Goal: Transaction & Acquisition: Purchase product/service

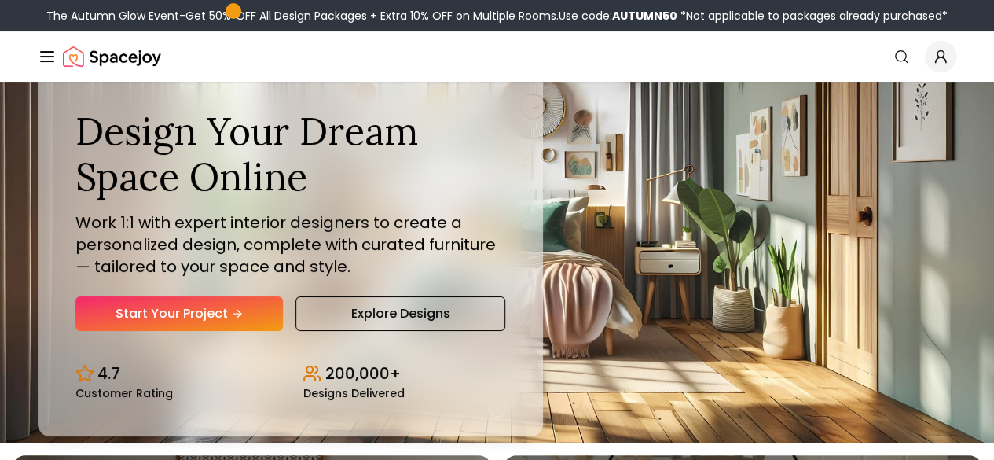
scroll to position [21, 0]
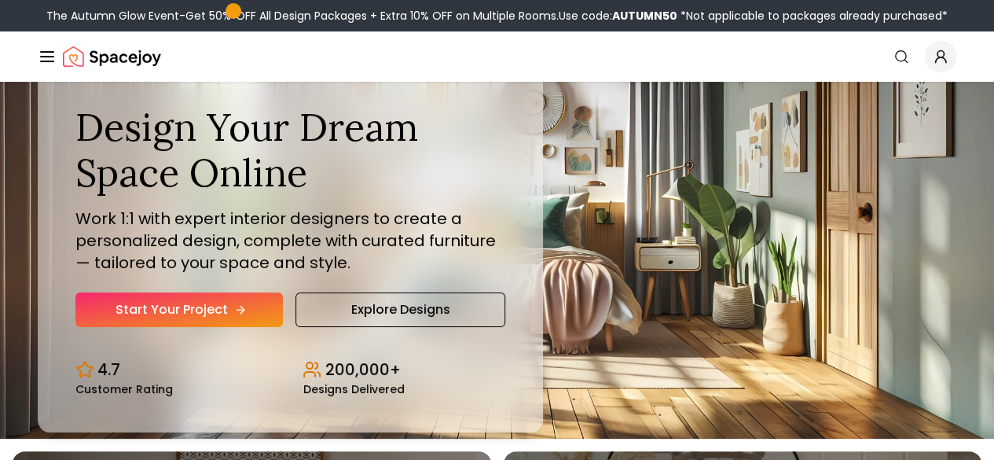
click at [187, 327] on link "Start Your Project" at bounding box center [178, 309] width 207 height 35
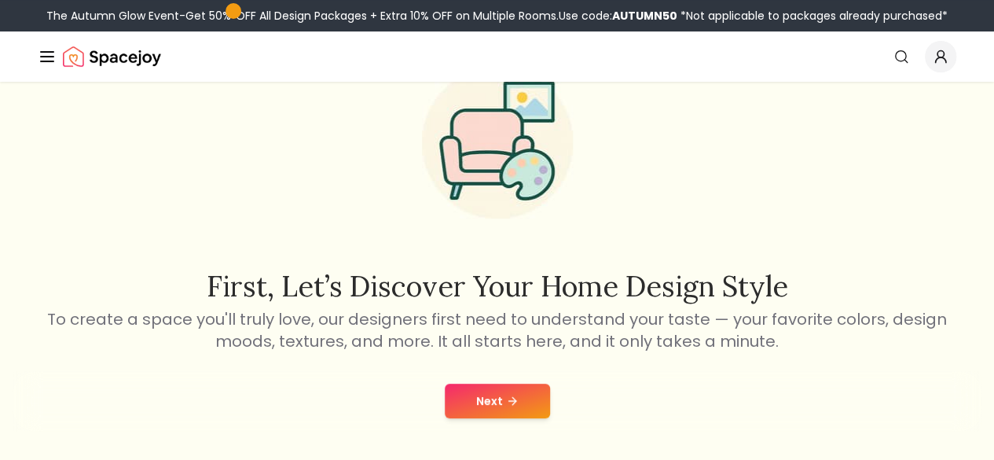
click at [0, 0] on link "Login" at bounding box center [0, 0] width 0 height 0
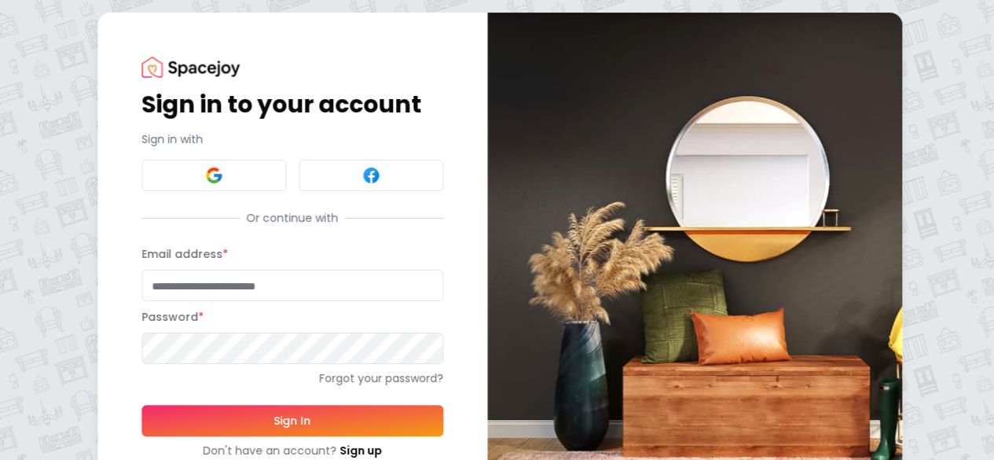
type input "**********"
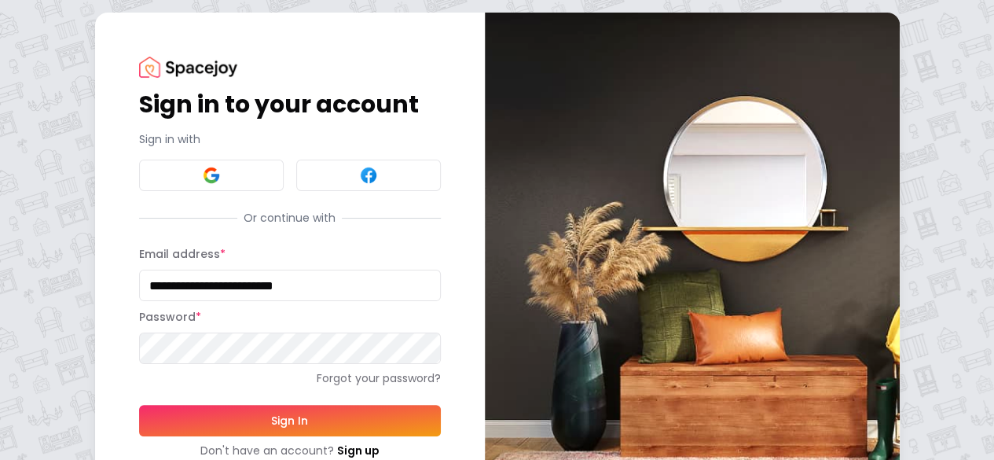
click at [193, 419] on button "Sign In" at bounding box center [290, 420] width 302 height 31
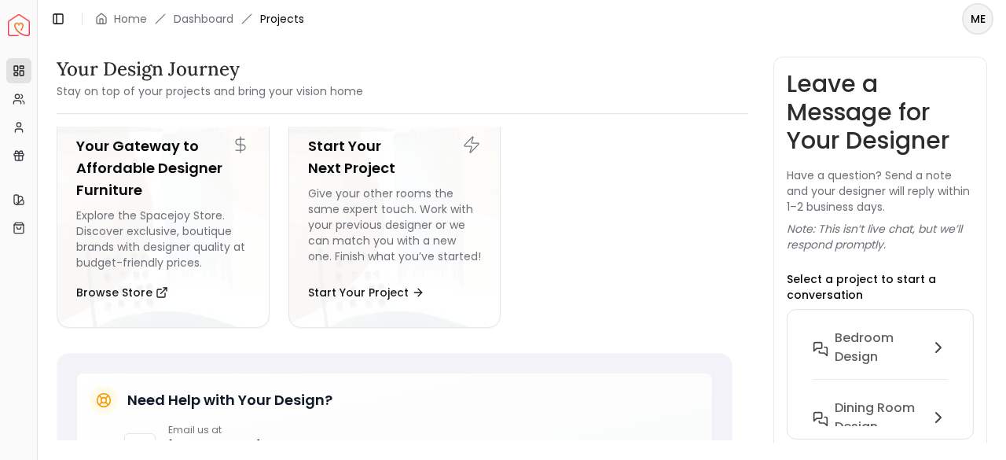
scroll to position [202, 0]
click at [460, 248] on div "Give your other rooms the same expert touch. Work with your previous designer o…" at bounding box center [395, 227] width 174 height 85
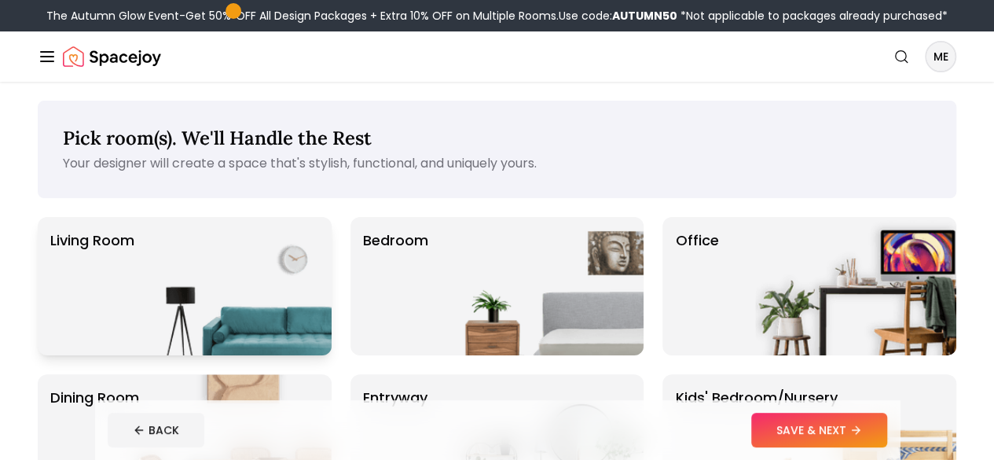
click at [269, 332] on img at bounding box center [230, 286] width 201 height 138
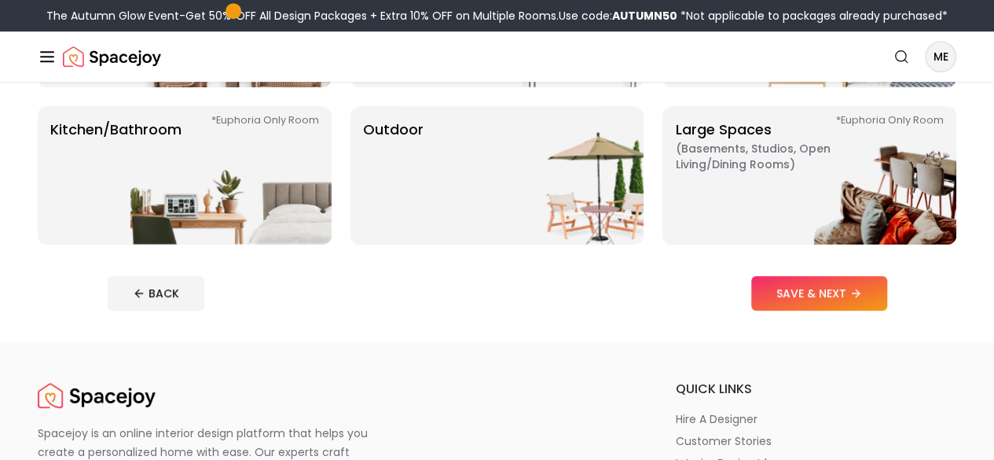
scroll to position [423, 0]
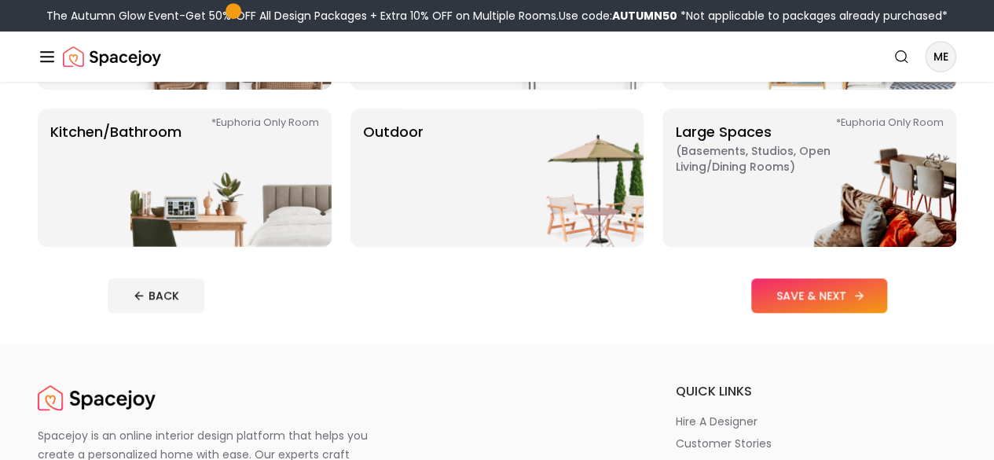
click at [821, 313] on button "SAVE & NEXT" at bounding box center [819, 295] width 136 height 35
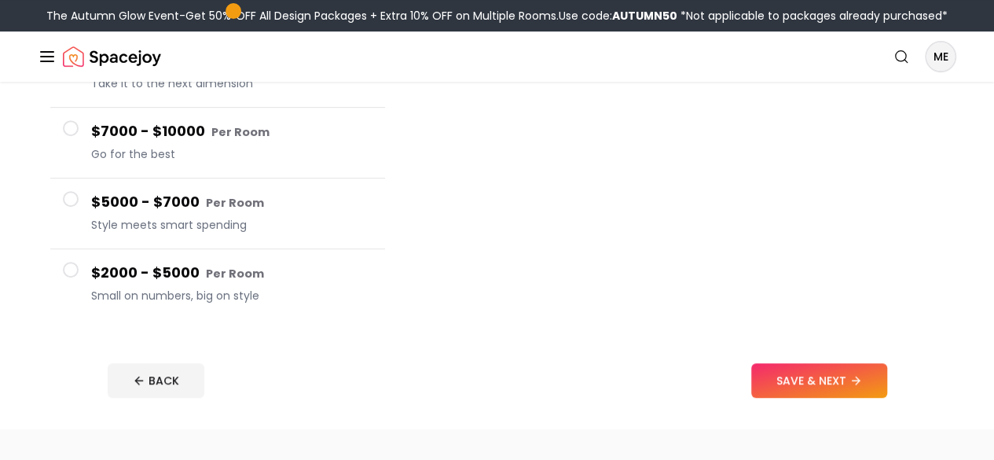
scroll to position [300, 0]
click at [75, 278] on span at bounding box center [71, 271] width 16 height 16
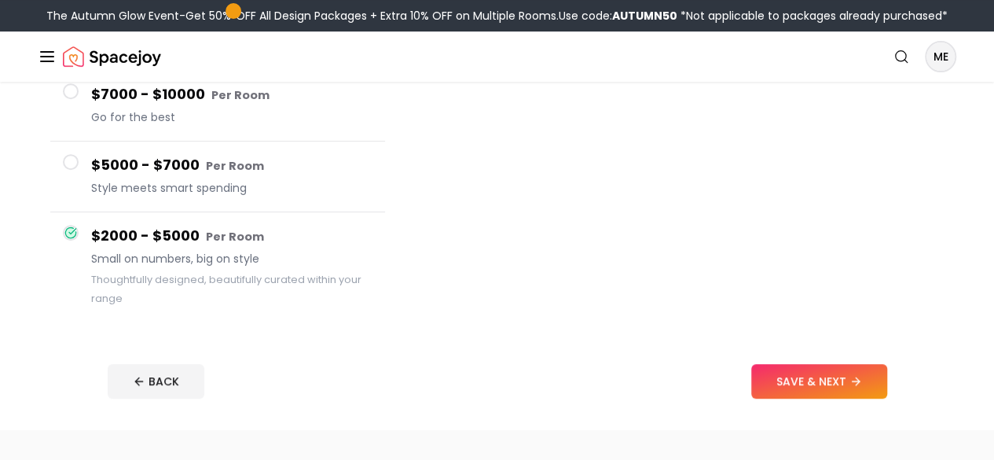
click at [82, 194] on button "$5000 - $7000 Per Room Style meets smart spending" at bounding box center [217, 176] width 335 height 71
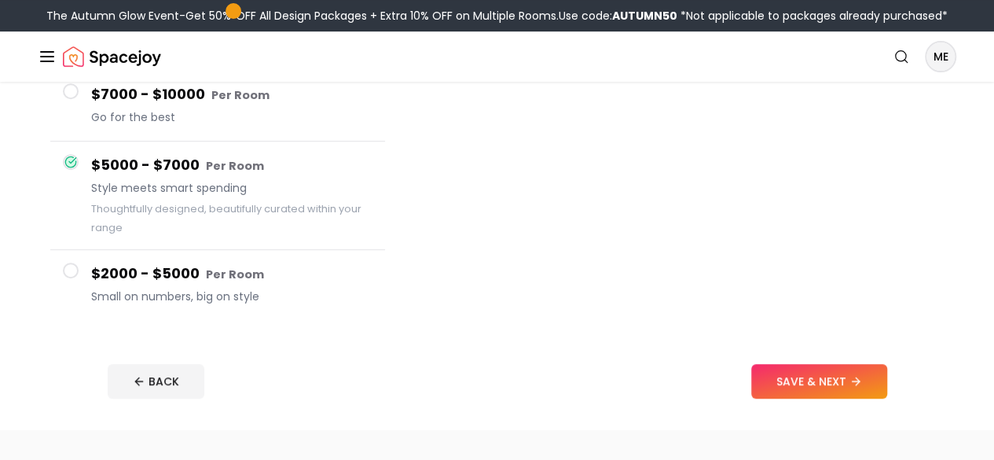
scroll to position [302, 0]
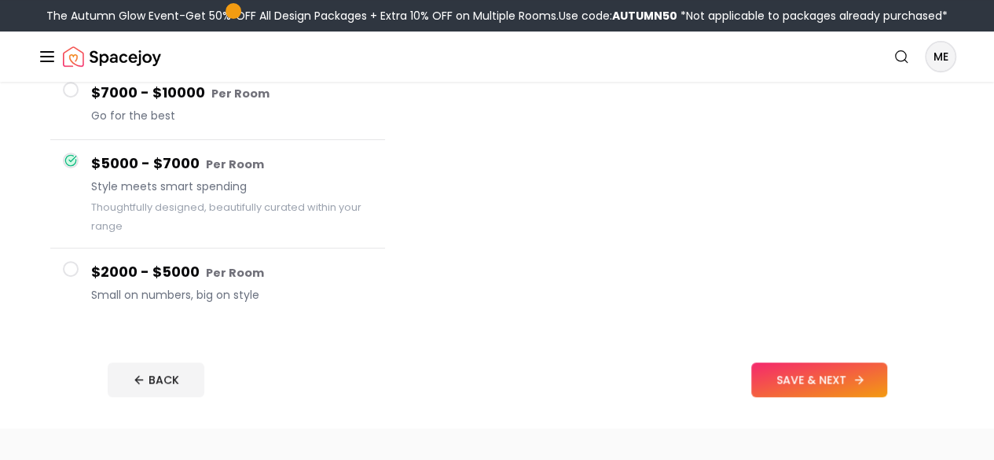
click at [887, 397] on button "SAVE & NEXT" at bounding box center [819, 379] width 136 height 35
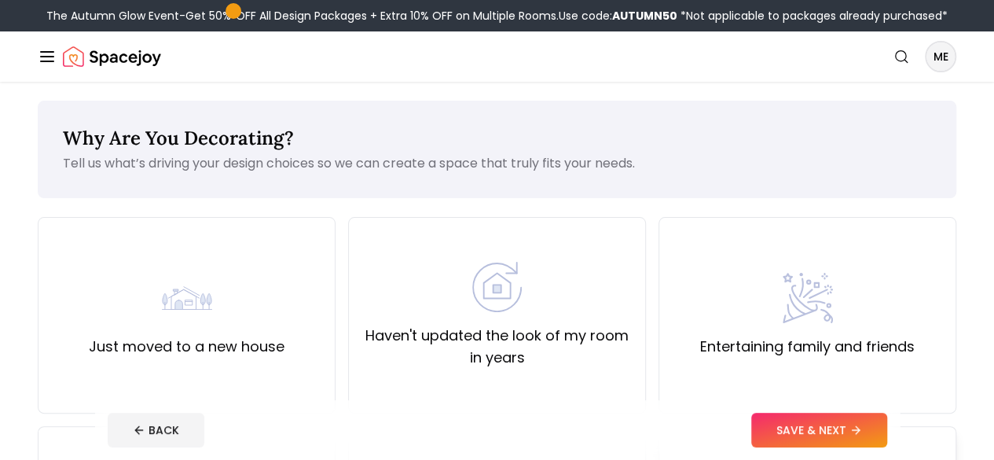
click at [722, 353] on div "Entertaining family and friends" at bounding box center [807, 315] width 215 height 85
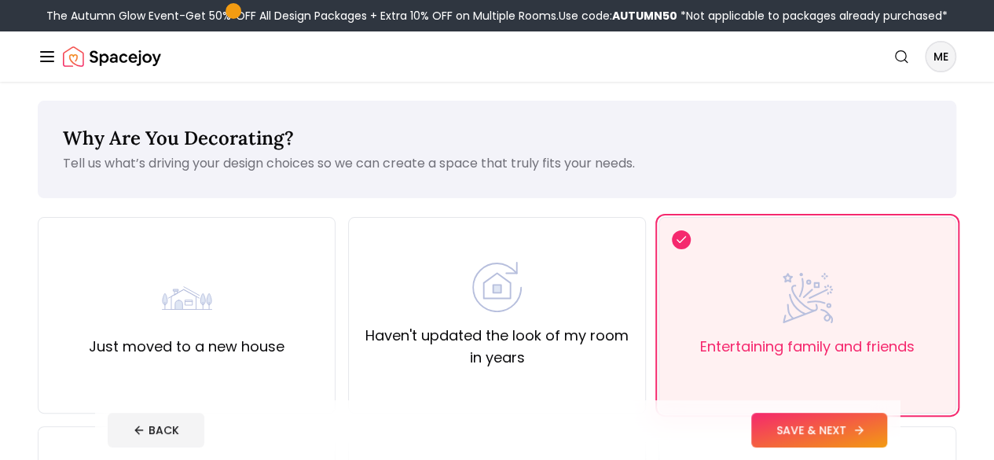
click at [835, 431] on button "SAVE & NEXT" at bounding box center [819, 430] width 136 height 35
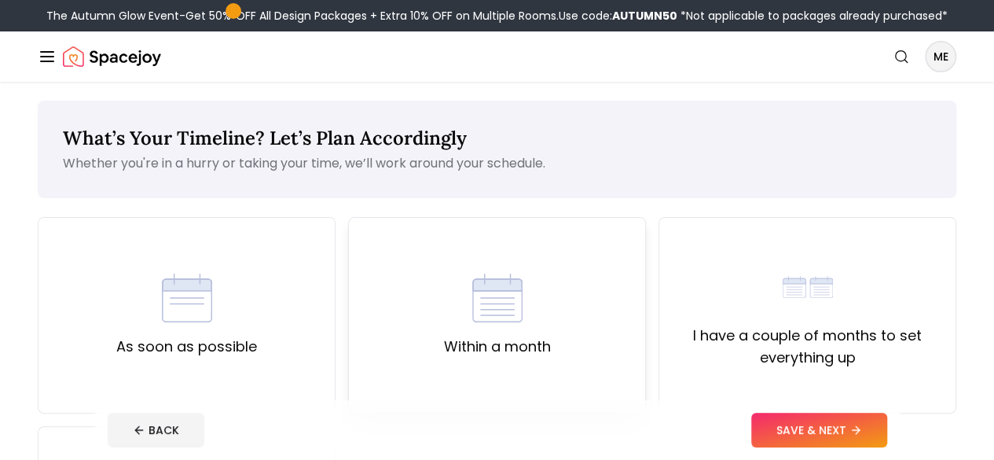
click at [566, 325] on div "Within a month" at bounding box center [497, 315] width 298 height 196
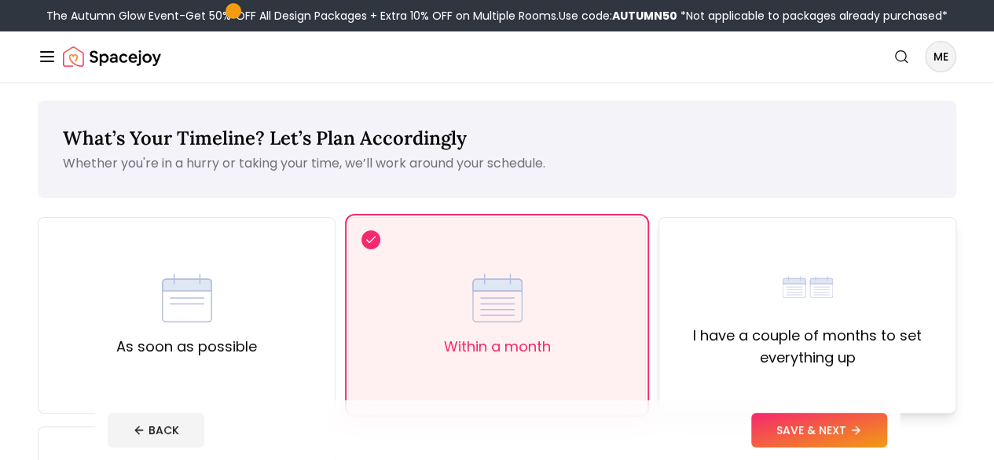
click at [728, 339] on div "I have a couple of months to set everything up" at bounding box center [807, 315] width 271 height 107
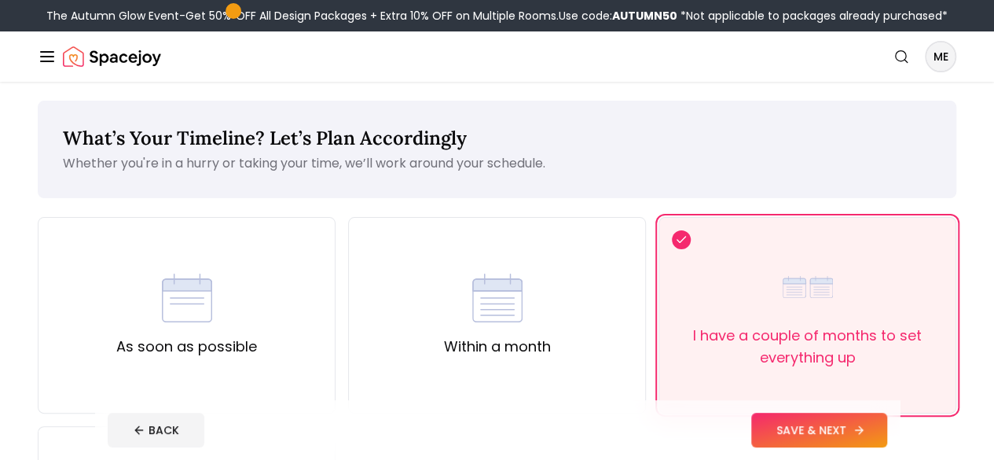
click at [852, 436] on button "SAVE & NEXT" at bounding box center [819, 430] width 136 height 35
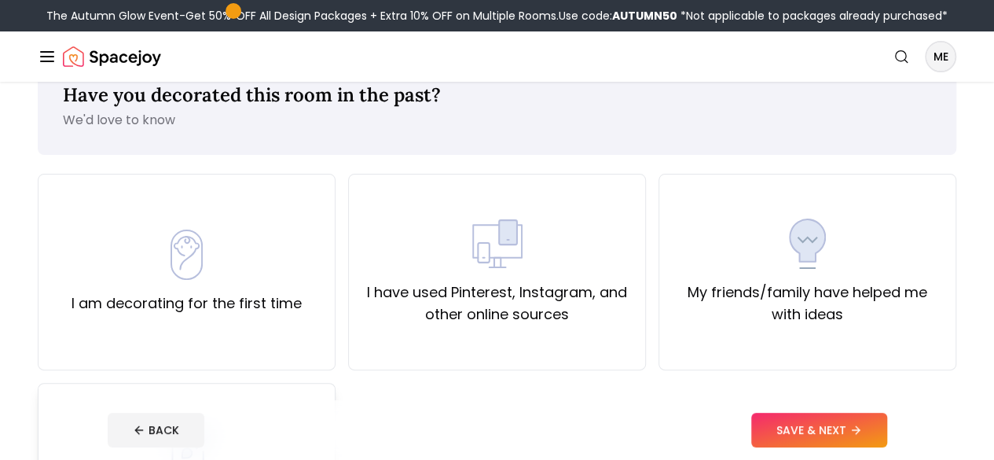
scroll to position [42, 0]
click at [242, 280] on div "I am decorating for the first time" at bounding box center [187, 272] width 230 height 85
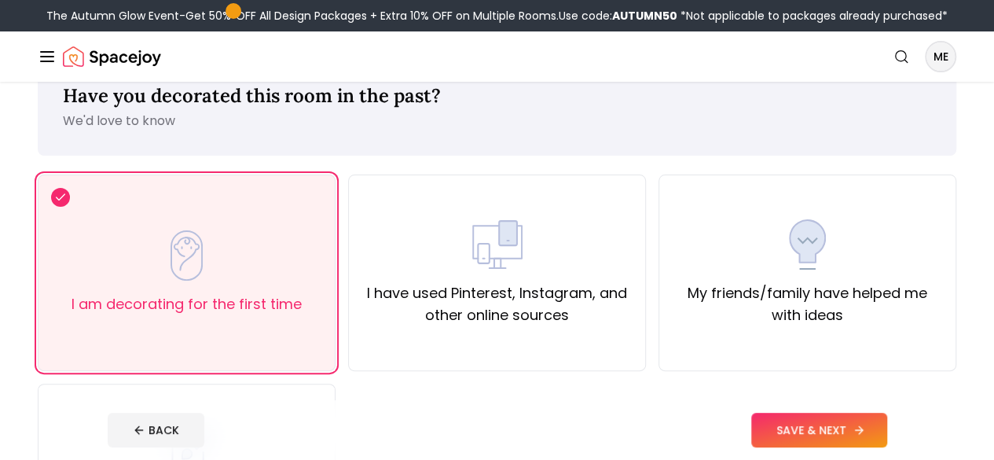
click at [835, 428] on button "SAVE & NEXT" at bounding box center [819, 430] width 136 height 35
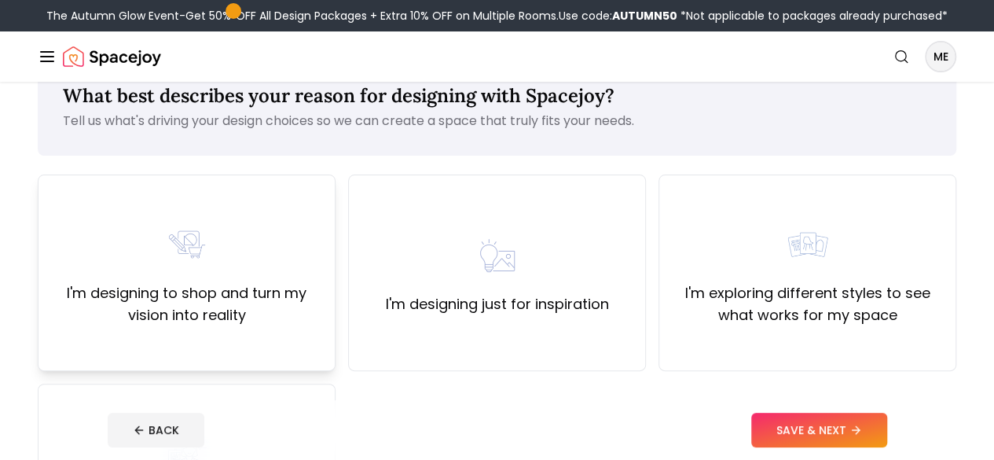
click at [299, 318] on label "I'm designing to shop and turn my vision into reality" at bounding box center [186, 304] width 271 height 44
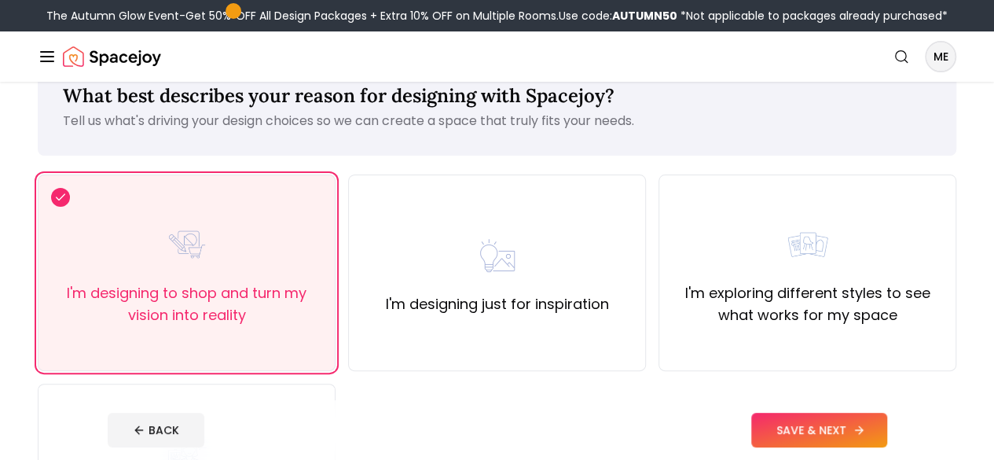
click at [841, 432] on button "SAVE & NEXT" at bounding box center [819, 430] width 136 height 35
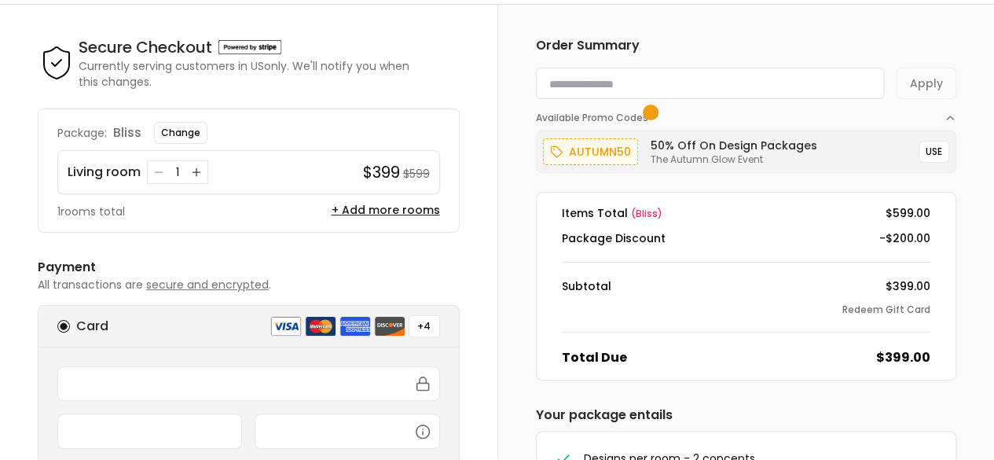
scroll to position [46, 0]
click at [919, 154] on button "USE" at bounding box center [934, 151] width 31 height 22
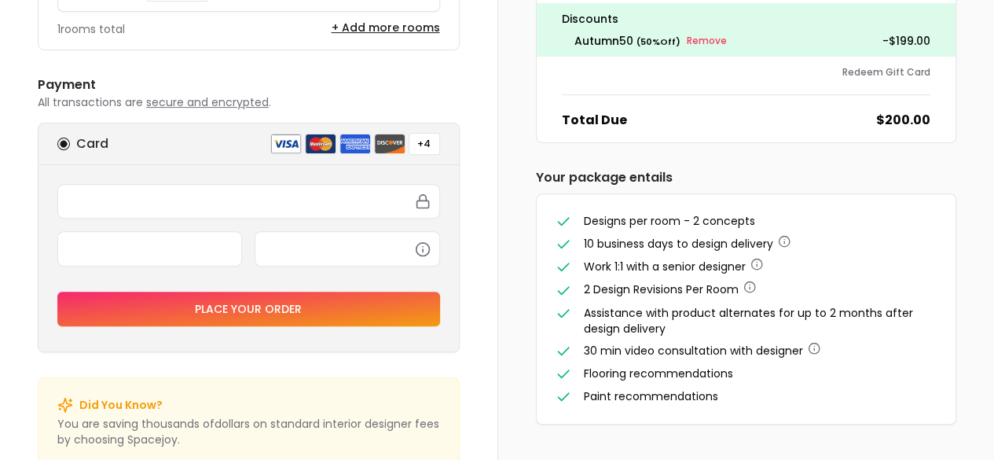
scroll to position [262, 0]
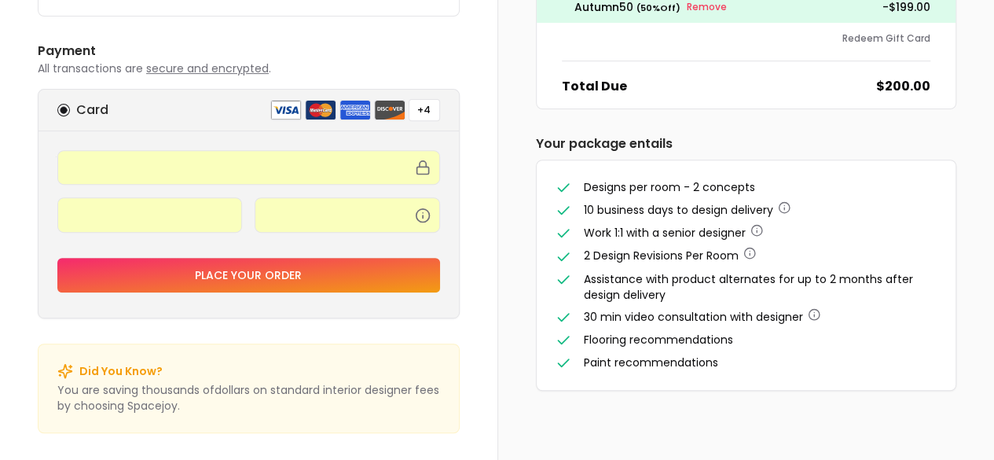
click at [310, 272] on button "Place your order" at bounding box center [248, 275] width 383 height 35
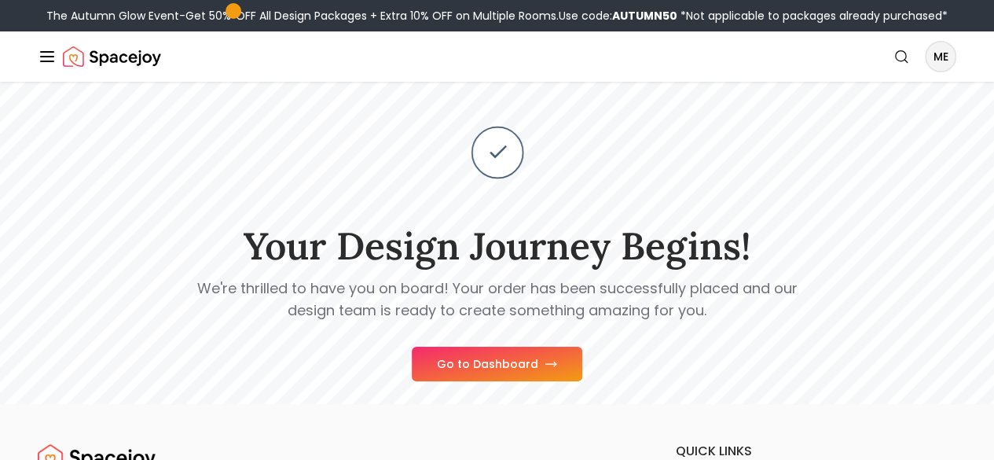
click at [429, 381] on button "Go to Dashboard" at bounding box center [497, 364] width 171 height 35
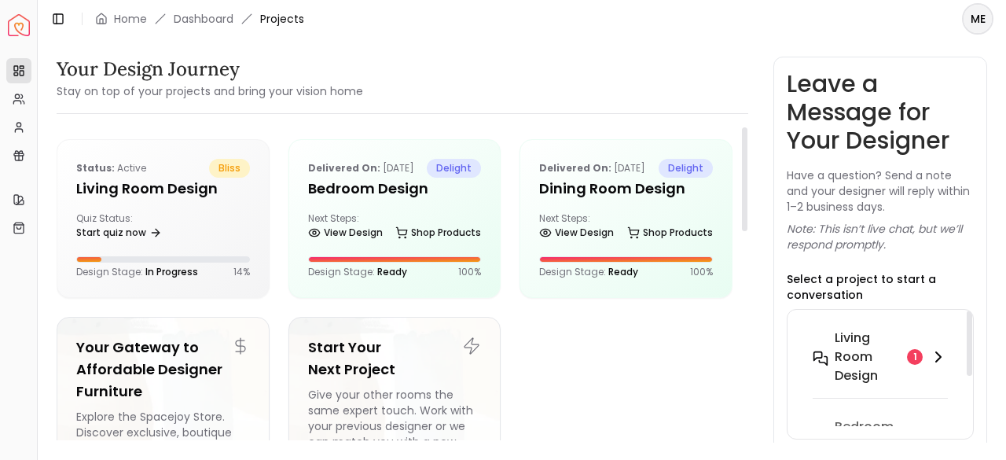
click at [920, 353] on div "1" at bounding box center [915, 357] width 16 height 16
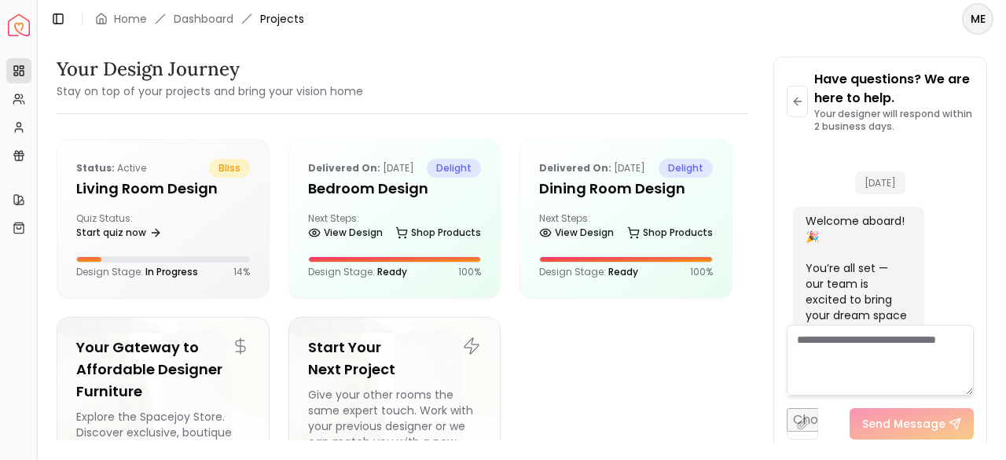
scroll to position [904, 0]
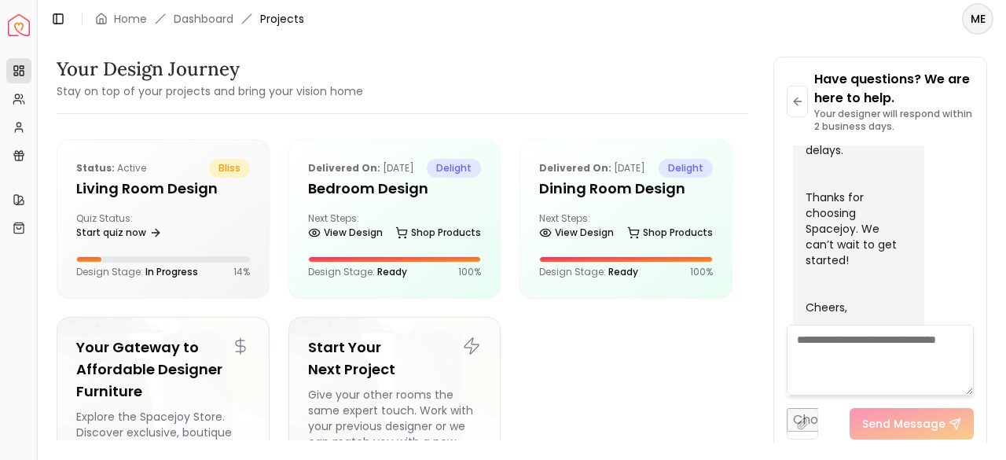
click at [863, 347] on textarea at bounding box center [880, 360] width 187 height 71
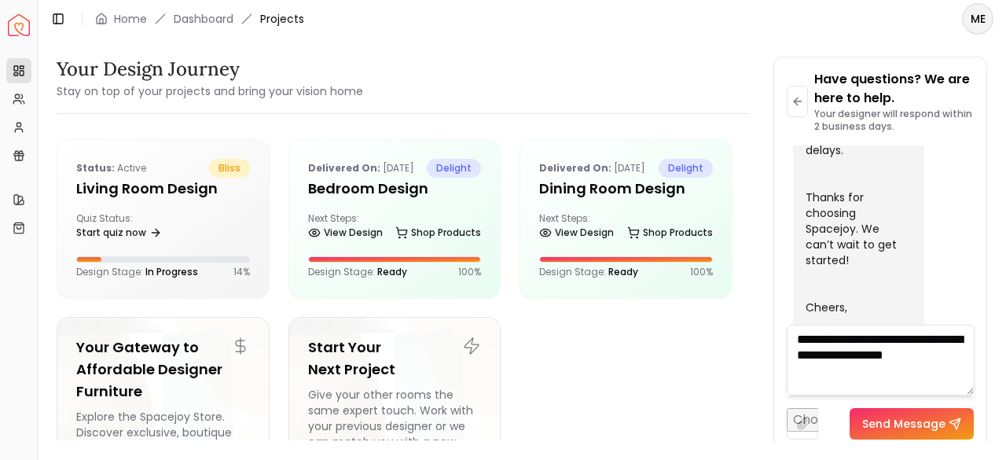
type textarea "**********"
click at [833, 354] on textarea "**********" at bounding box center [881, 360] width 188 height 71
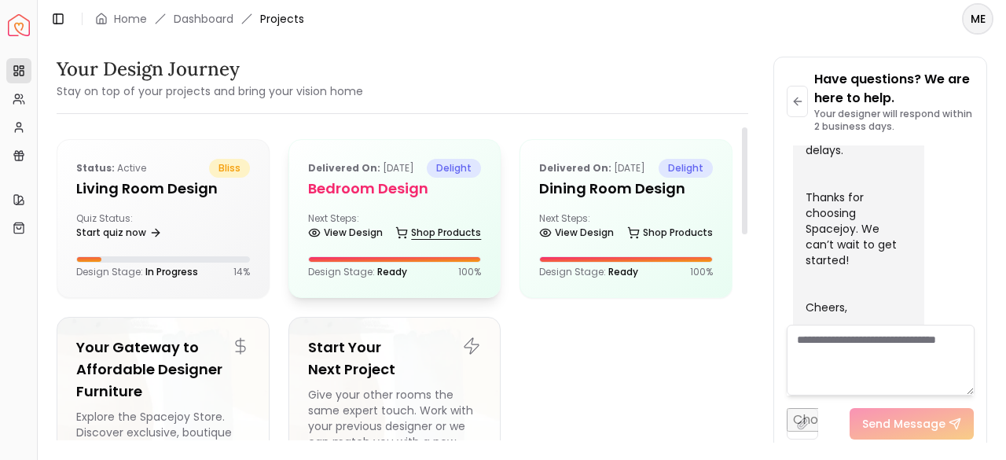
click at [430, 244] on link "Shop Products" at bounding box center [438, 233] width 86 height 22
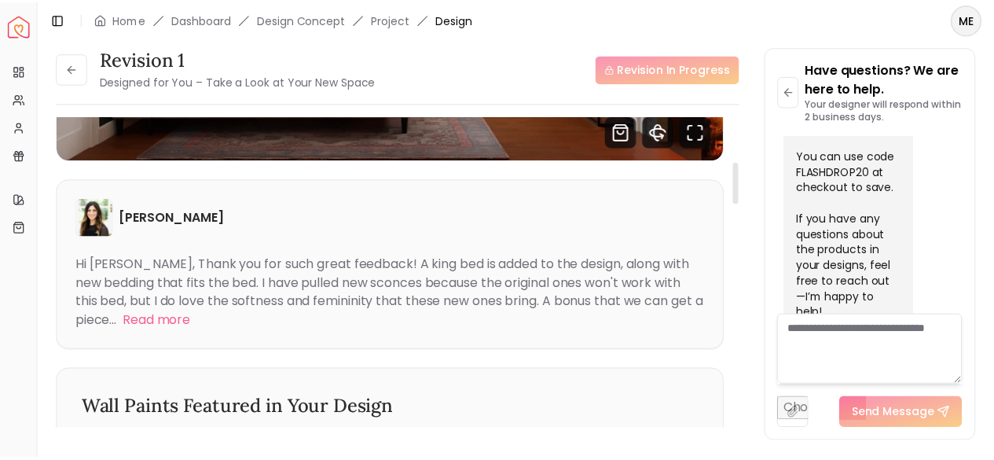
scroll to position [334, 0]
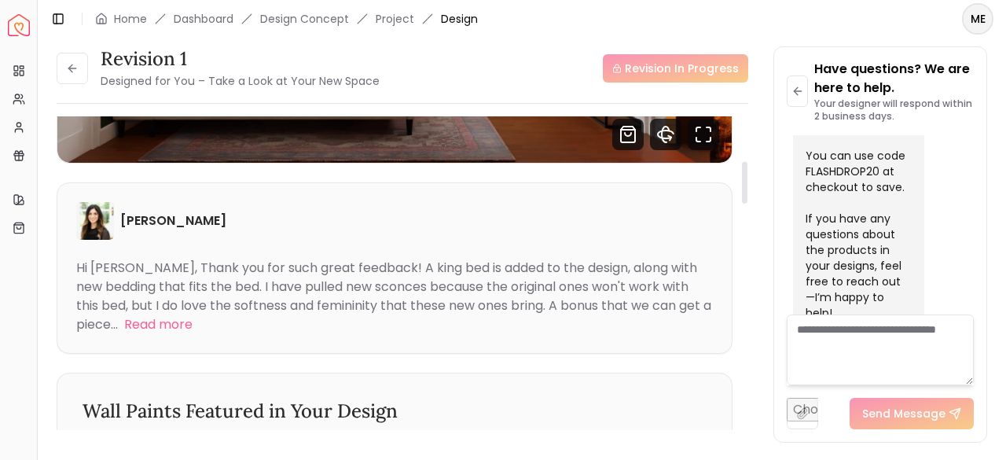
drag, startPoint x: 231, startPoint y: 222, endPoint x: 122, endPoint y: 216, distance: 109.4
click at [122, 216] on div "Christina Manzo" at bounding box center [394, 221] width 637 height 38
copy h6 "Christina Manzo"
click at [104, 20] on icon "breadcrumb" at bounding box center [101, 19] width 13 height 13
click at [123, 17] on link "Home" at bounding box center [130, 19] width 33 height 16
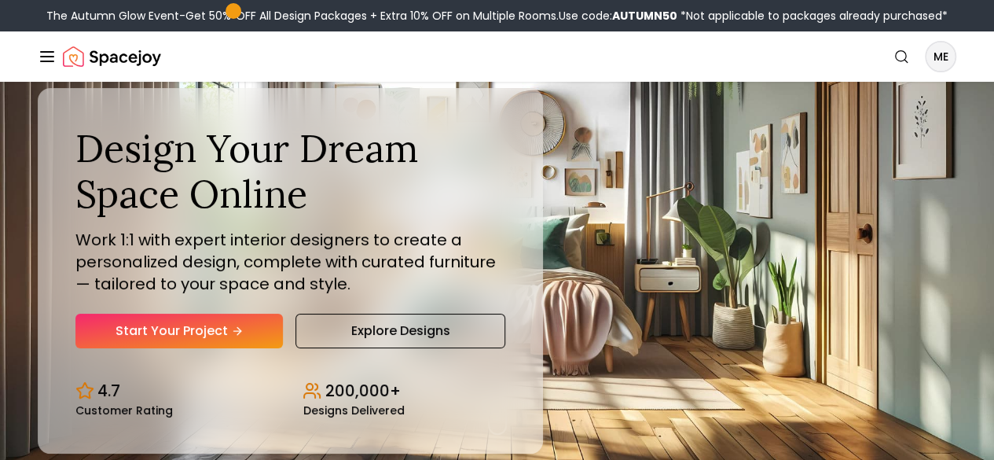
click at [0, 0] on link "Start Your Project" at bounding box center [0, 0] width 0 height 0
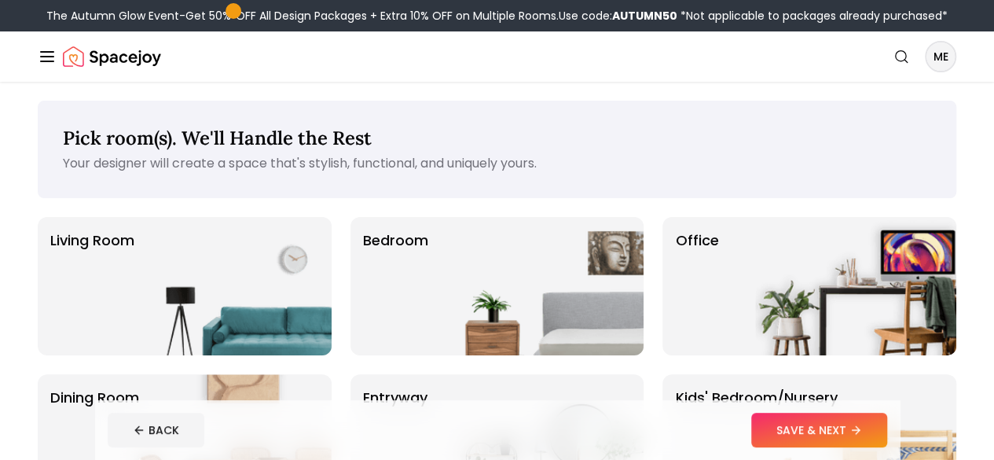
click at [0, 0] on link "AI Design" at bounding box center [0, 0] width 0 height 0
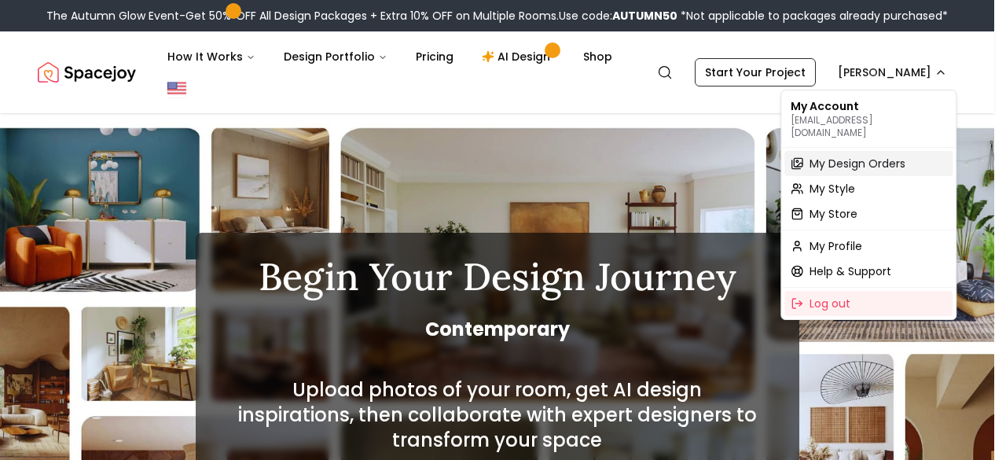
click at [850, 156] on span "My Design Orders" at bounding box center [858, 164] width 96 height 16
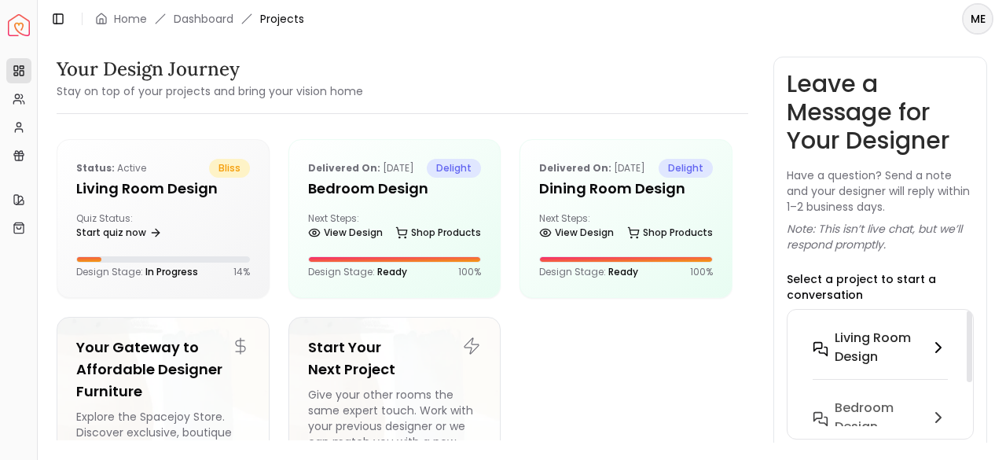
click at [891, 338] on h6 "Living Room design" at bounding box center [879, 348] width 88 height 38
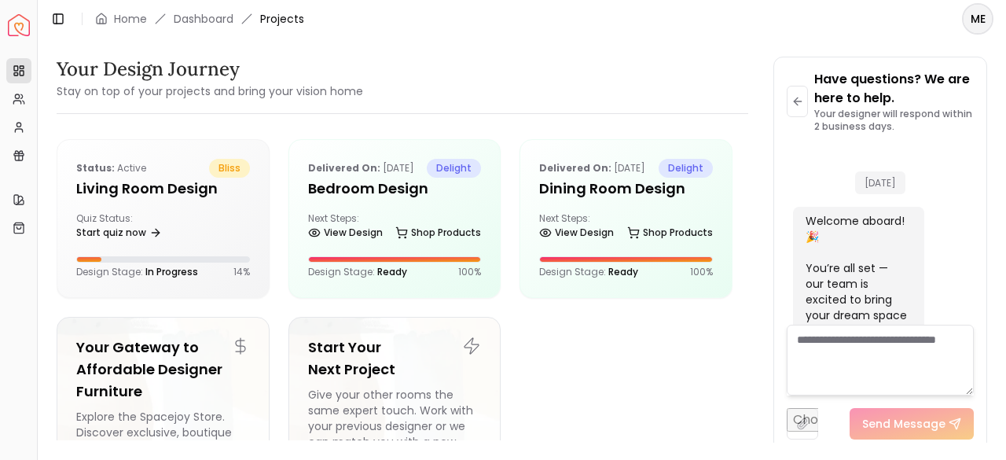
scroll to position [904, 0]
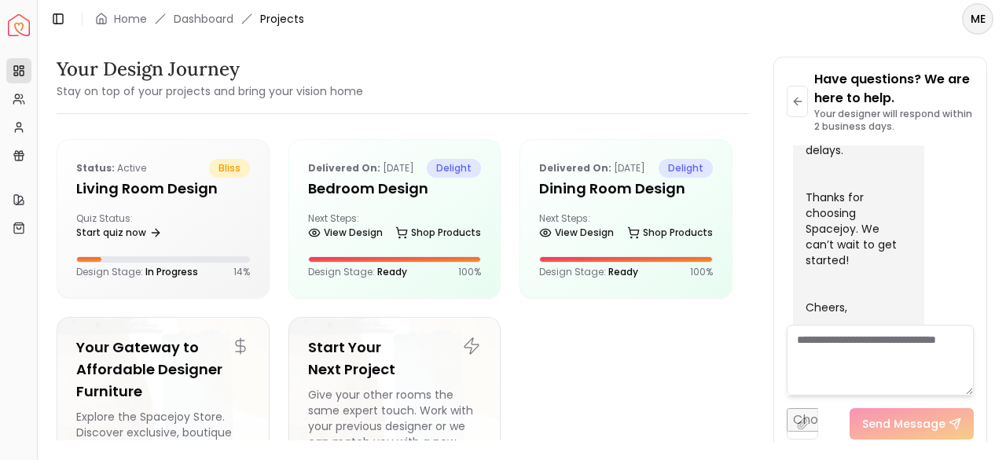
click at [860, 347] on textarea at bounding box center [880, 360] width 187 height 71
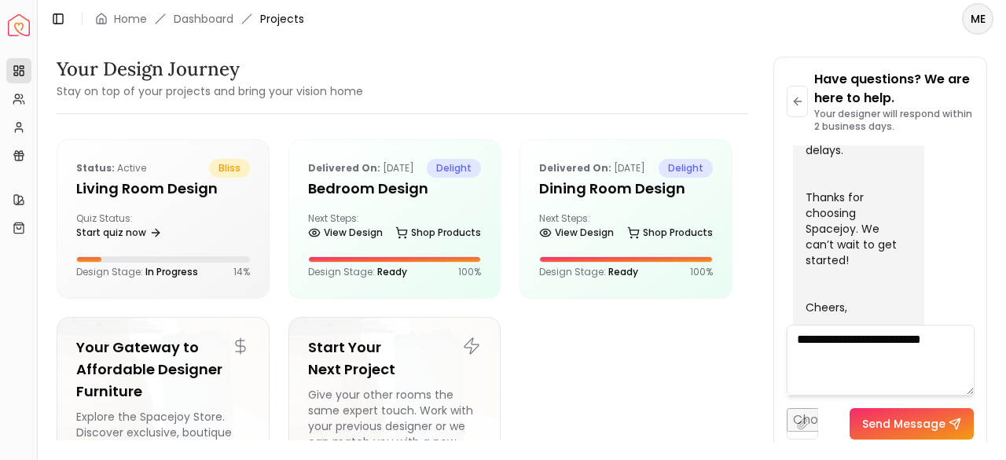
paste textarea "**********"
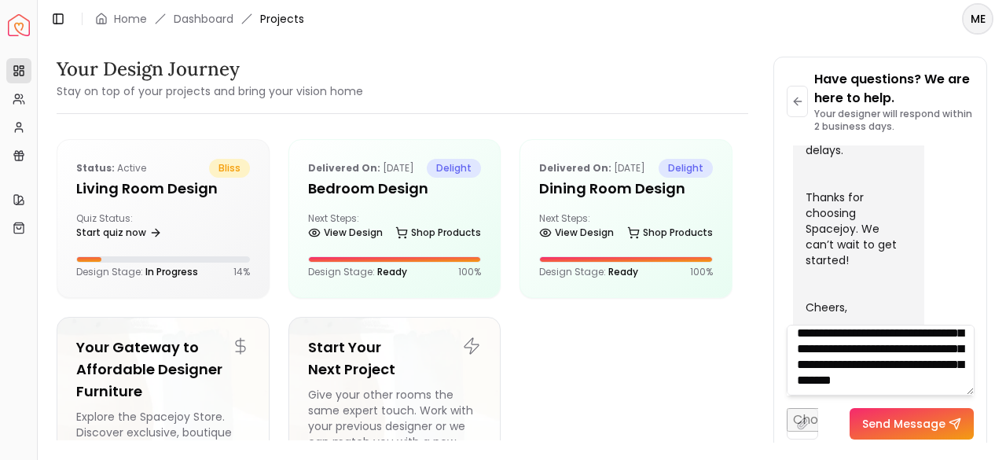
scroll to position [94, 0]
type textarea "**********"
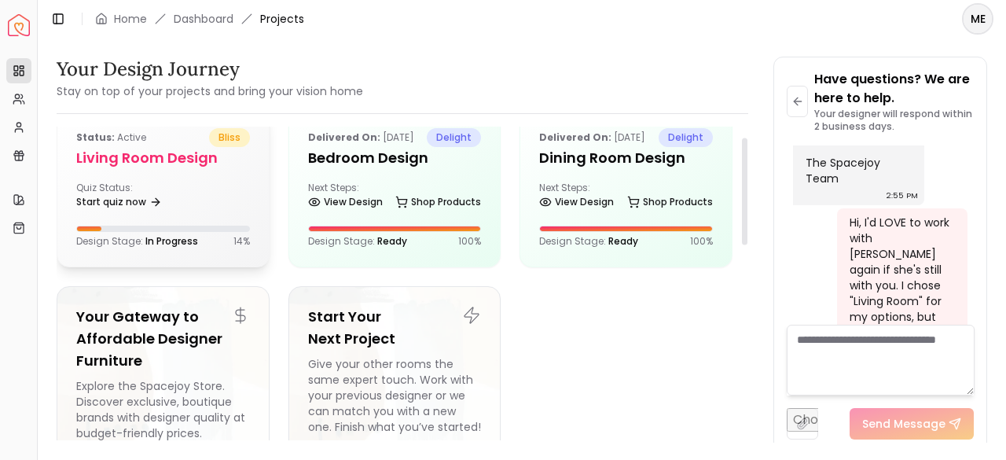
scroll to position [13, 0]
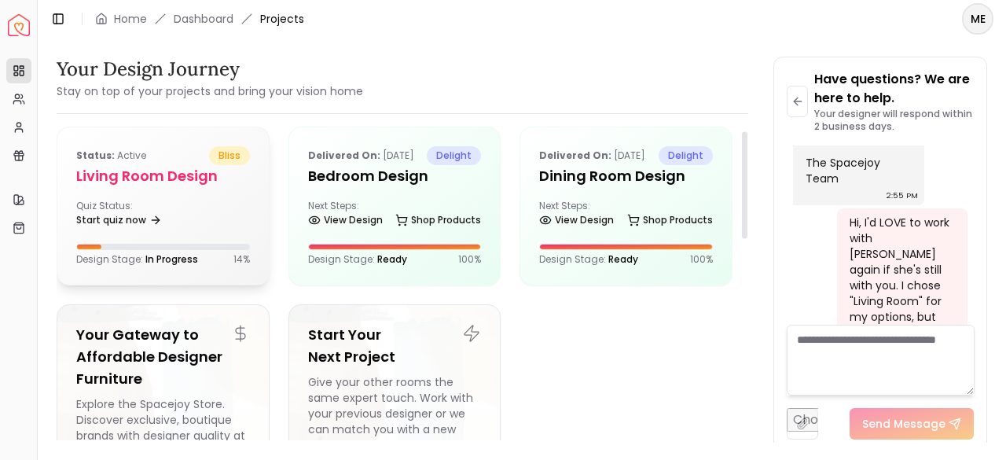
click at [215, 197] on div "Status: active bliss Living Room design Quiz Status: Start quiz now Design Stag…" at bounding box center [162, 205] width 211 height 157
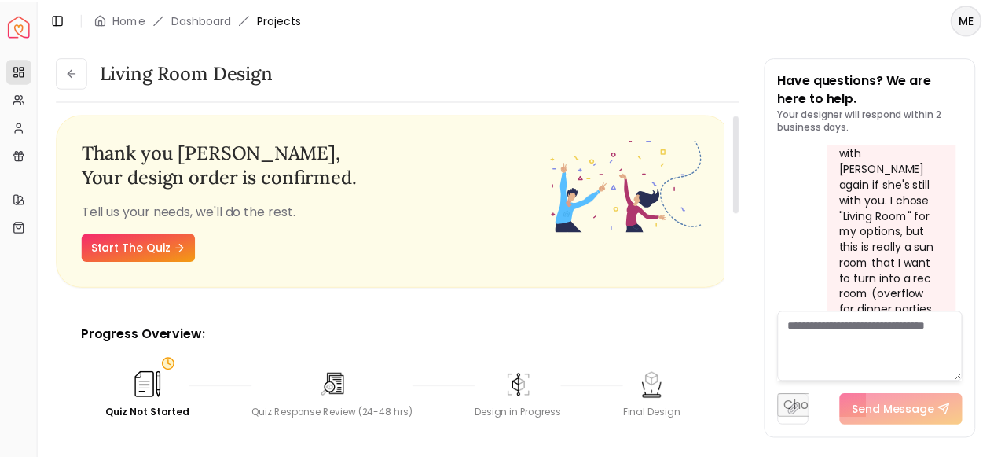
scroll to position [1, 0]
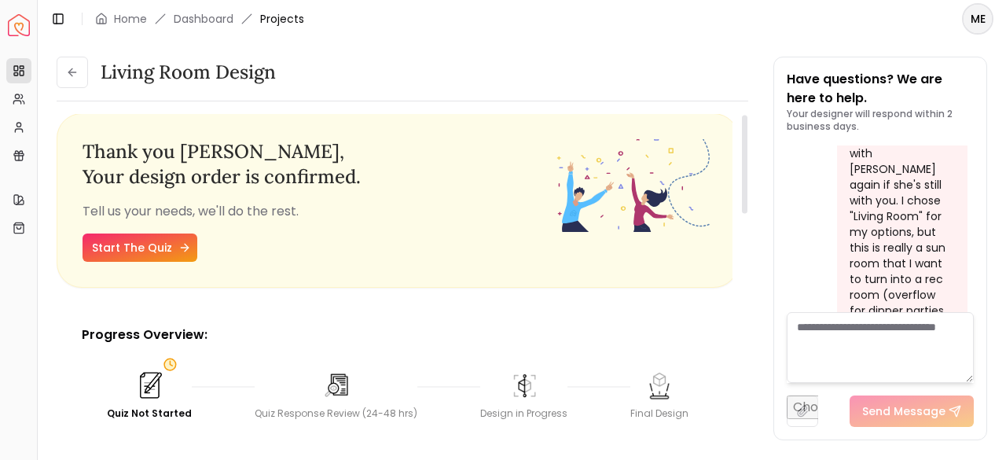
click at [170, 244] on link "Start The Quiz" at bounding box center [140, 247] width 115 height 28
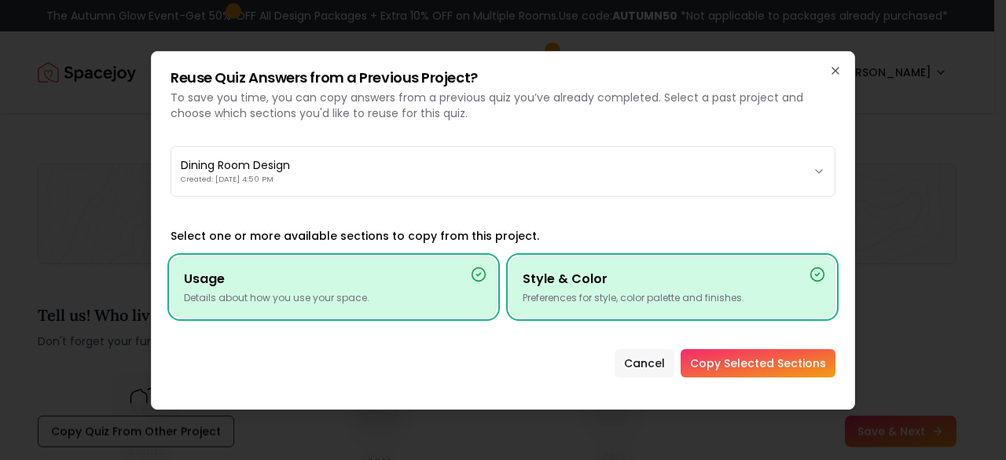
click at [643, 365] on button "Cancel" at bounding box center [645, 363] width 60 height 28
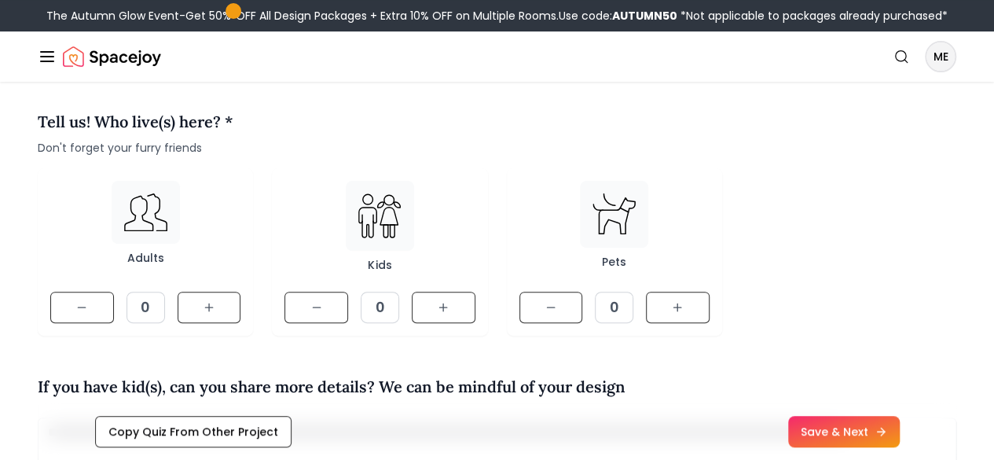
scroll to position [171, 0]
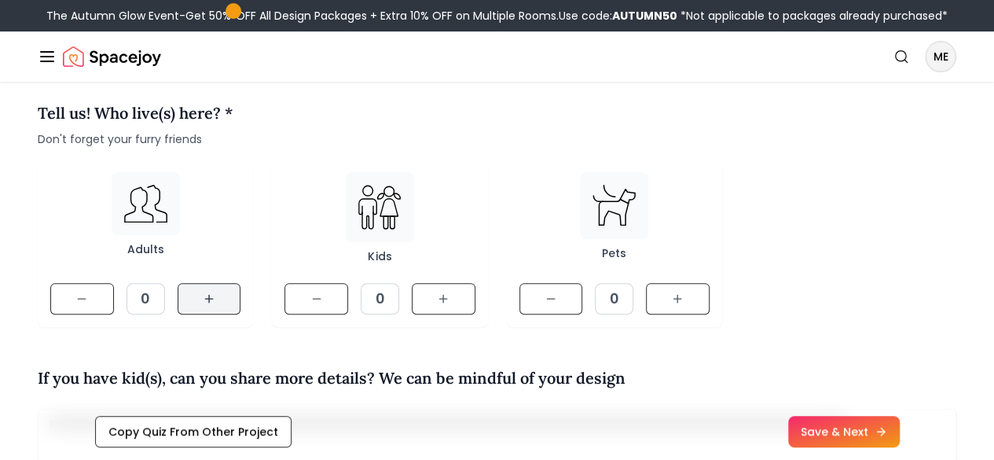
click at [216, 314] on button at bounding box center [210, 298] width 64 height 31
click at [442, 314] on button at bounding box center [444, 298] width 64 height 31
click at [694, 314] on button at bounding box center [678, 298] width 64 height 31
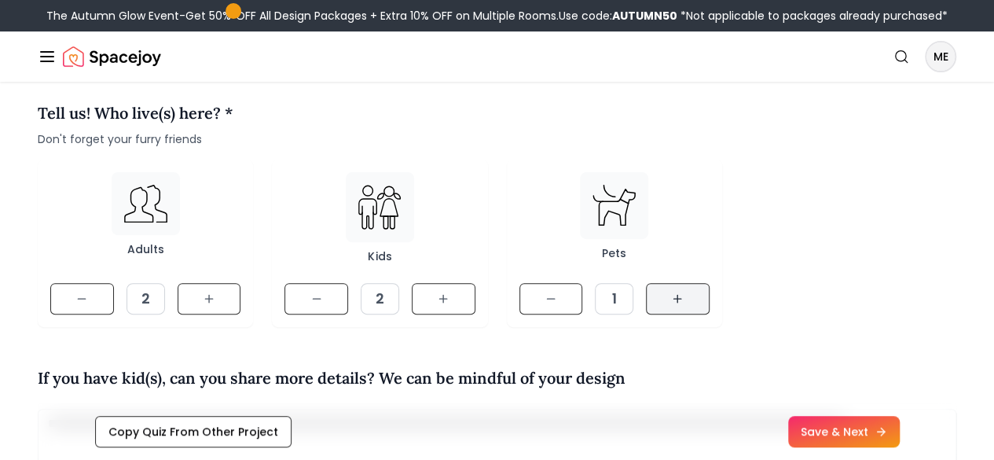
click at [694, 314] on button at bounding box center [678, 298] width 64 height 31
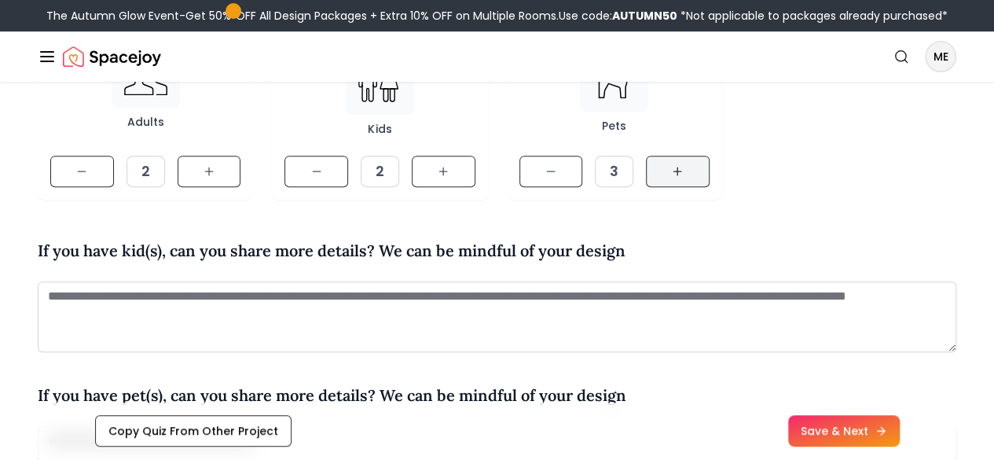
scroll to position [324, 0]
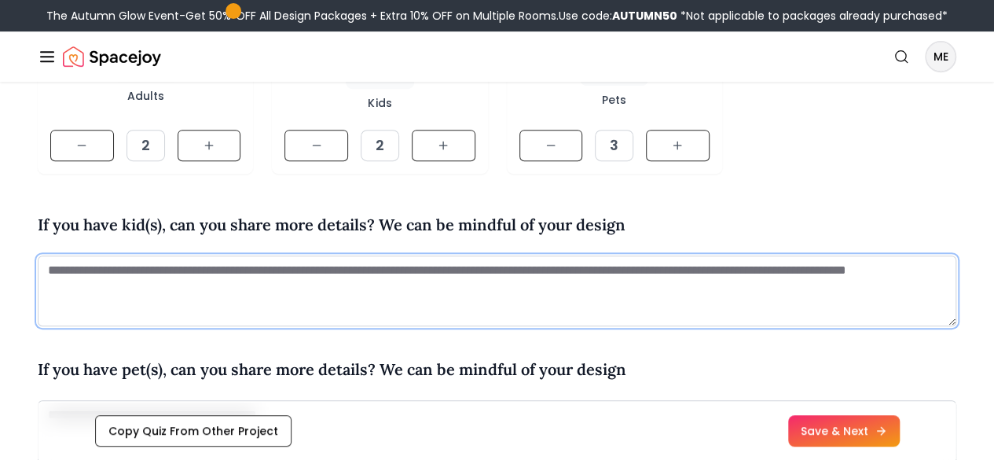
click at [520, 307] on textarea at bounding box center [497, 290] width 919 height 71
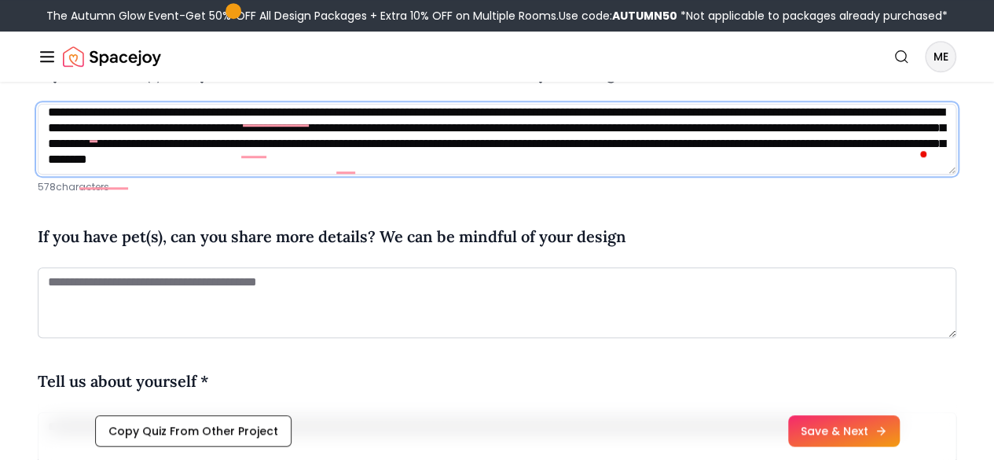
scroll to position [479, 0]
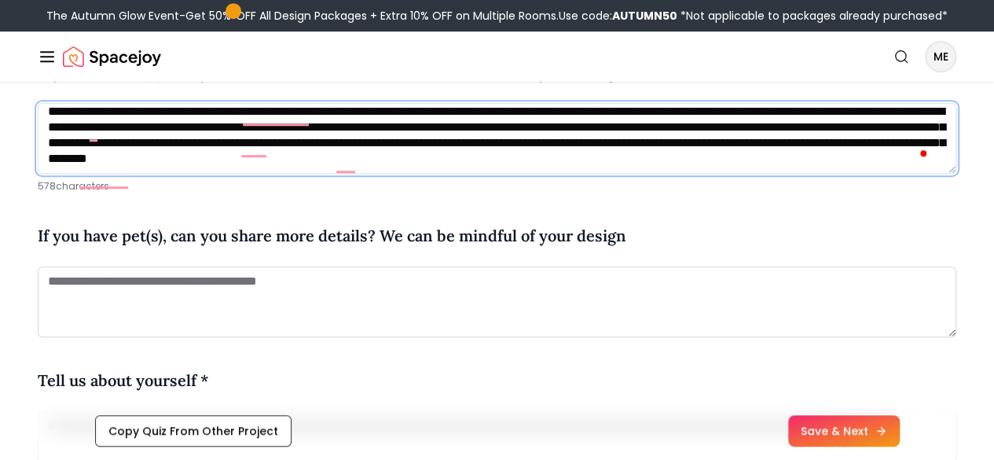
type textarea "**********"
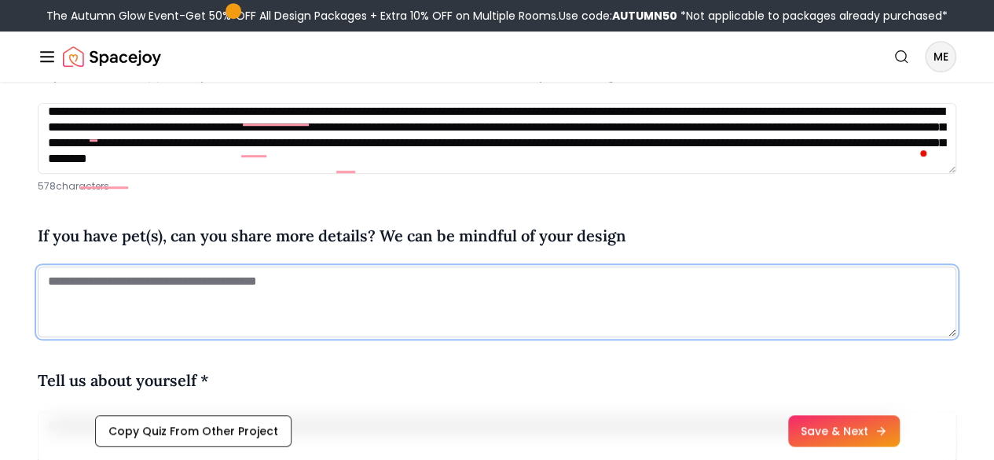
click at [564, 326] on textarea at bounding box center [497, 301] width 919 height 71
click at [564, 326] on textarea "To enrich screen reader interactions, please activate Accessibility in Grammarl…" at bounding box center [497, 301] width 919 height 71
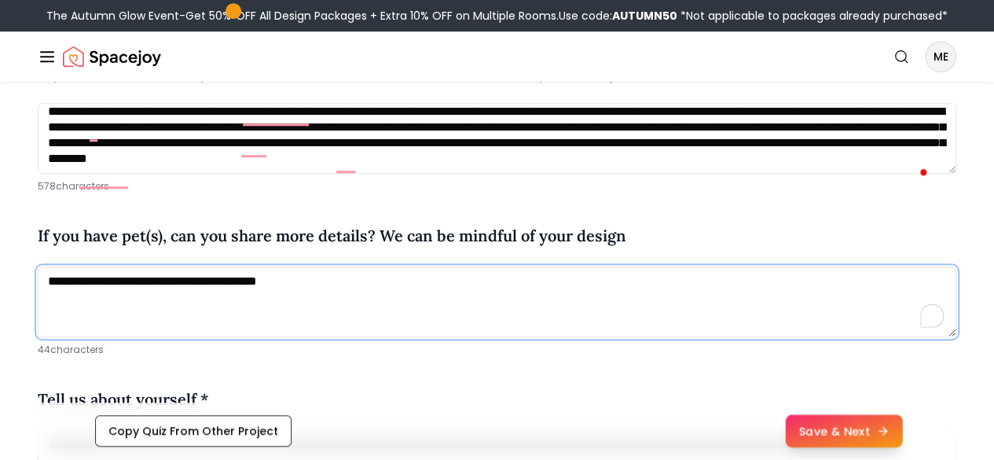
type textarea "**********"
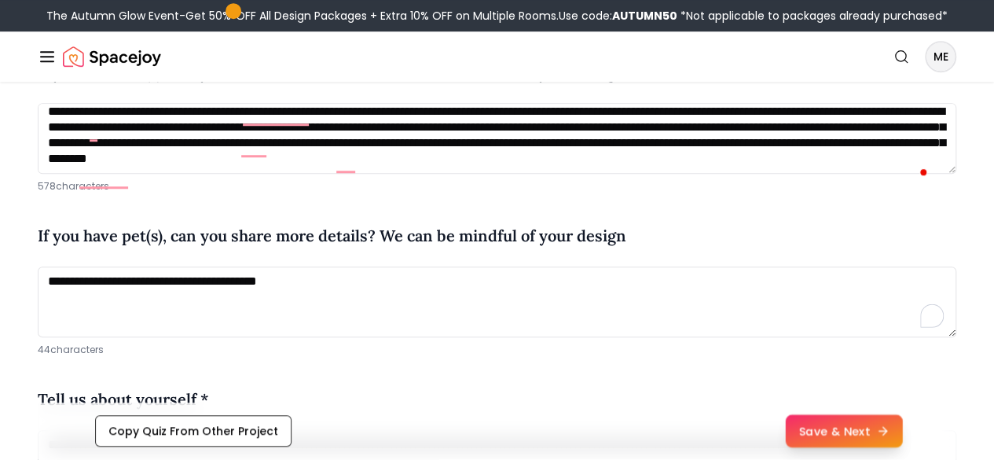
click at [891, 436] on button "Save & Next" at bounding box center [843, 431] width 117 height 33
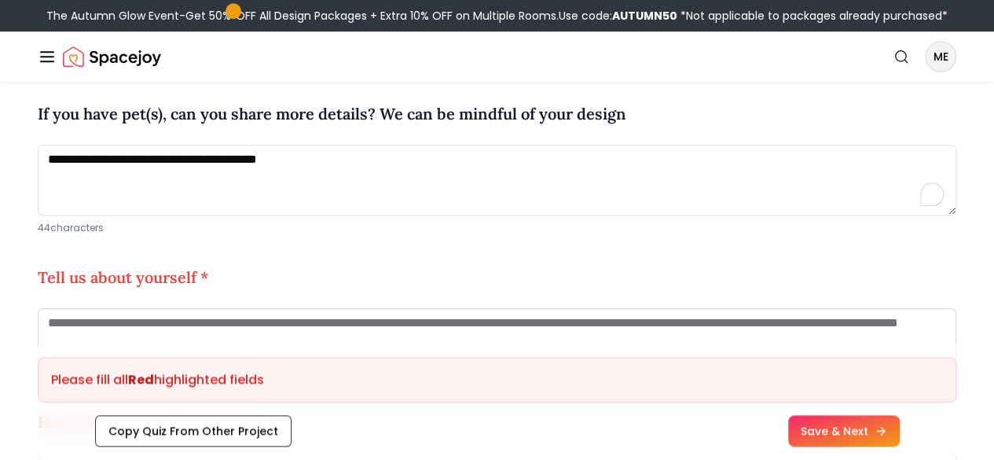
scroll to position [695, 0]
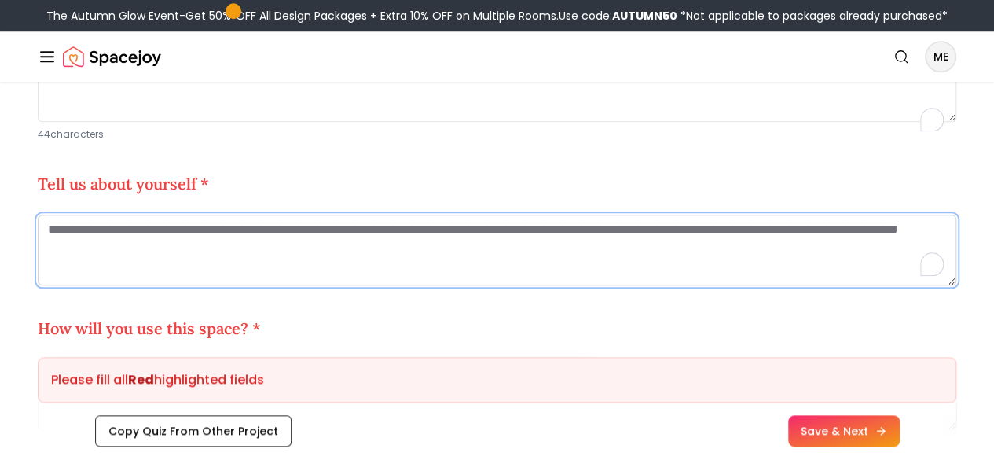
click at [444, 270] on textarea "To enrich screen reader interactions, please activate Accessibility in Grammarl…" at bounding box center [497, 250] width 919 height 71
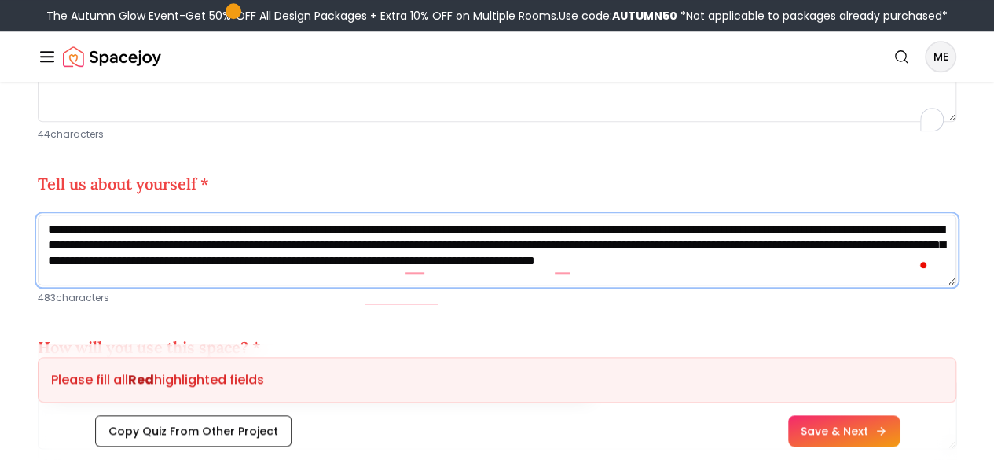
scroll to position [6, 0]
click at [502, 285] on textarea "**********" at bounding box center [497, 250] width 919 height 71
type textarea "**********"
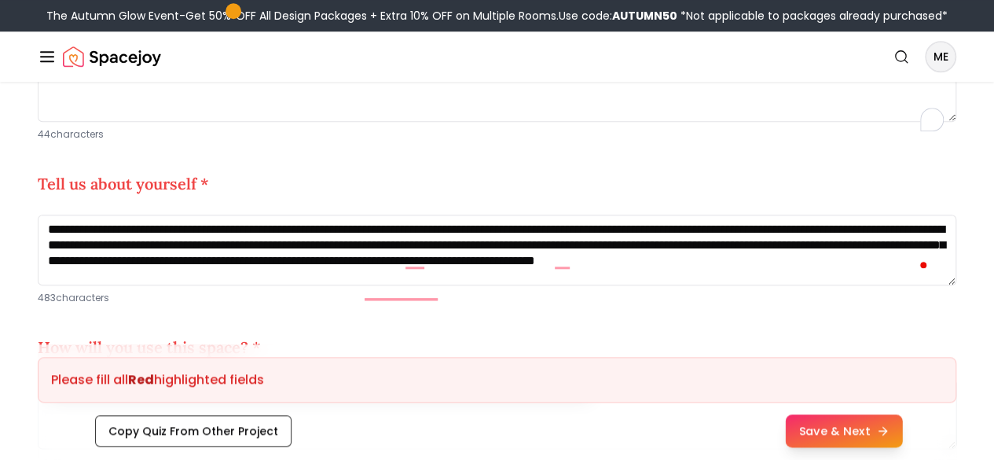
click at [896, 432] on button "Save & Next" at bounding box center [843, 431] width 117 height 33
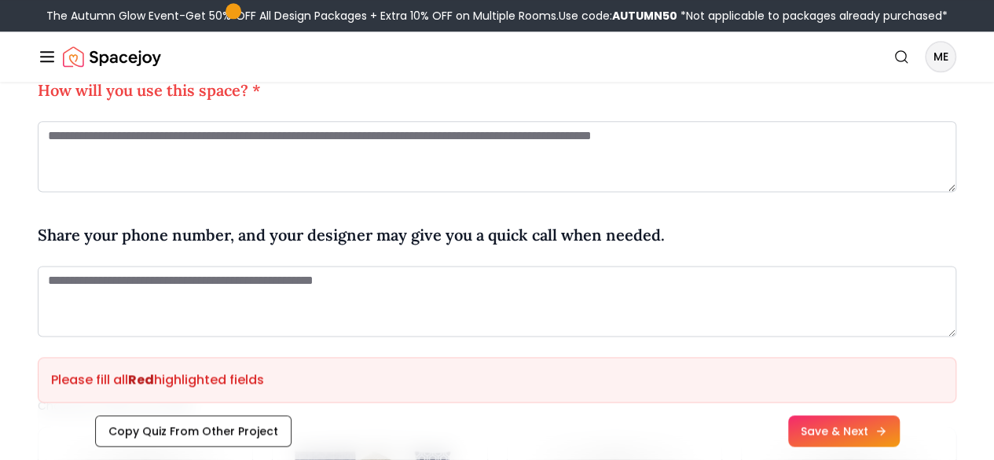
scroll to position [893, 0]
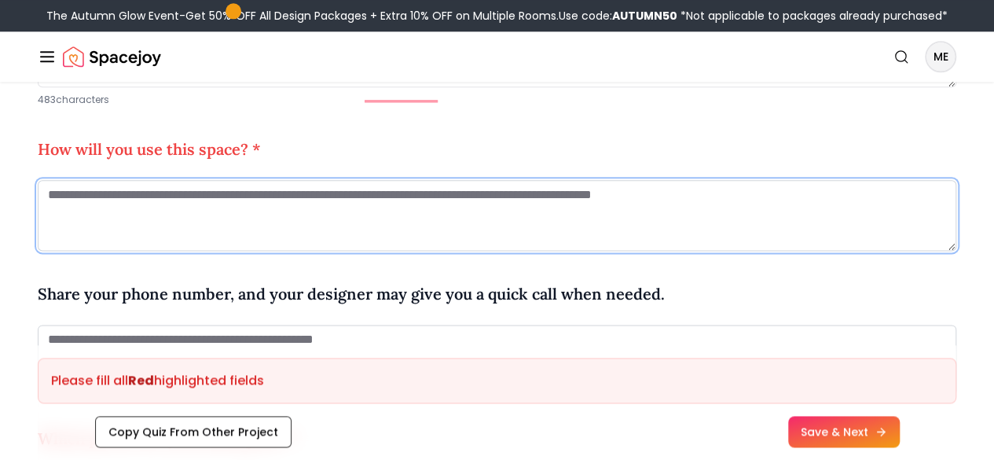
click at [325, 248] on textarea at bounding box center [497, 215] width 919 height 71
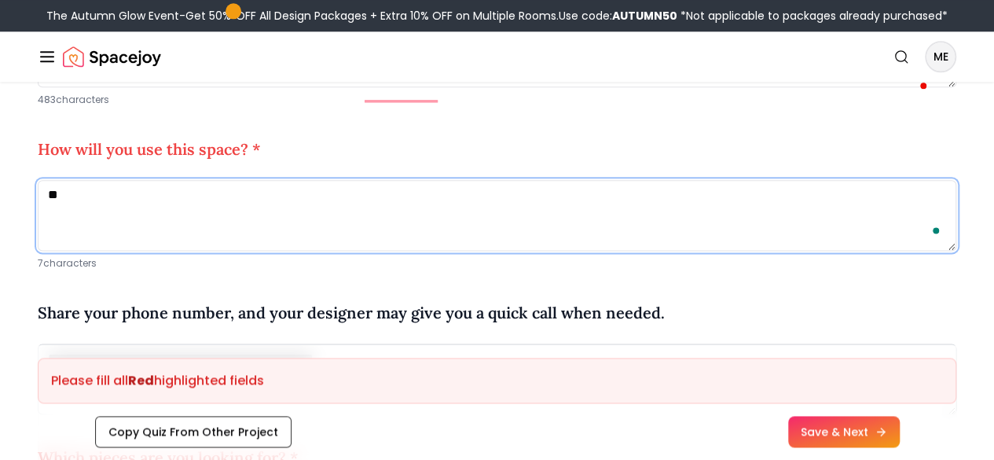
type textarea "*"
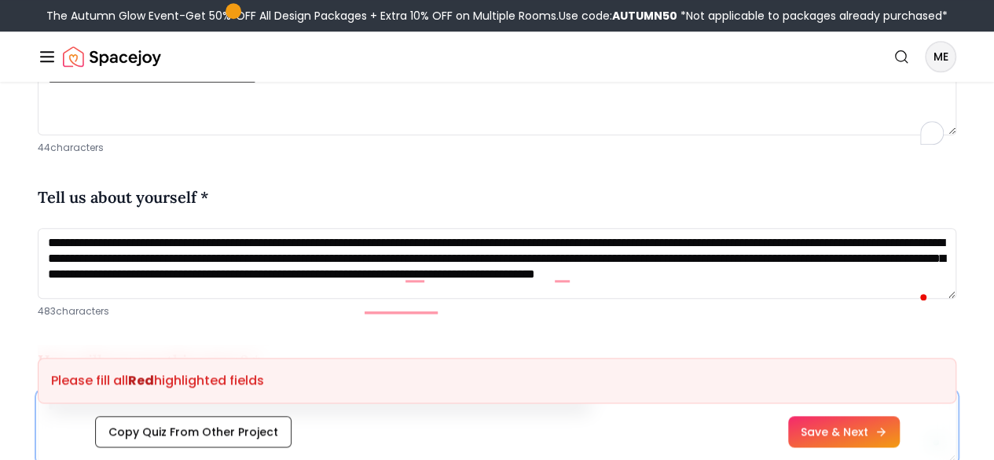
scroll to position [681, 0]
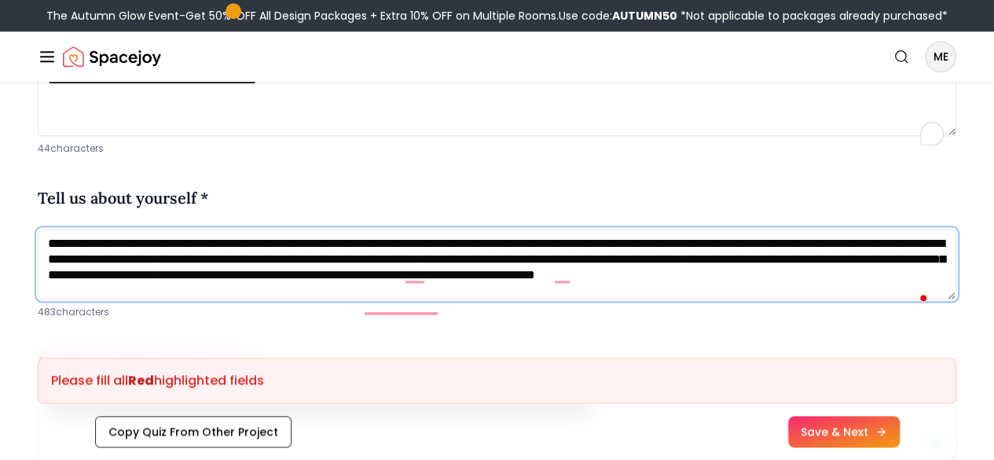
click at [497, 299] on textarea "**********" at bounding box center [497, 264] width 919 height 71
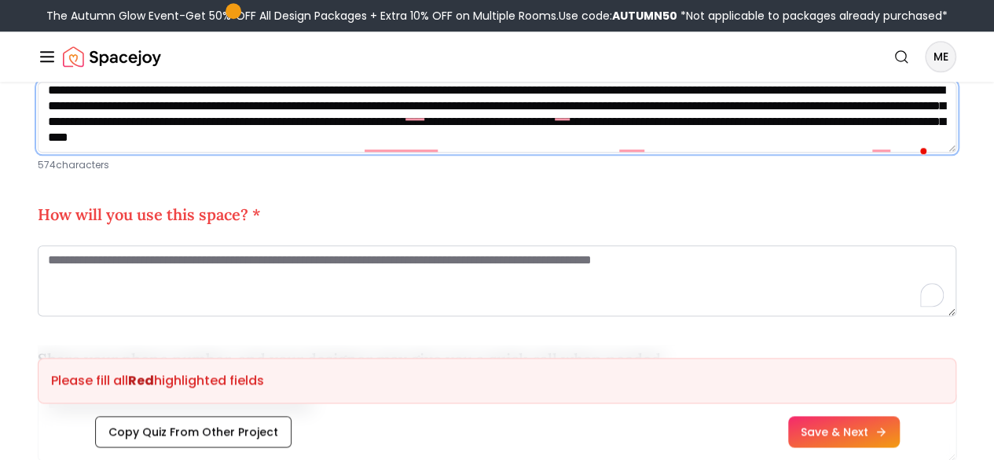
scroll to position [827, 0]
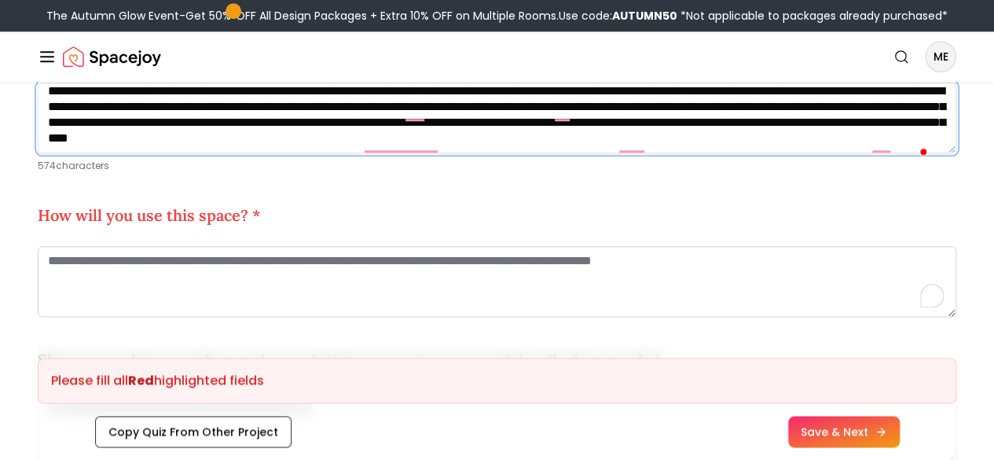
type textarea "**********"
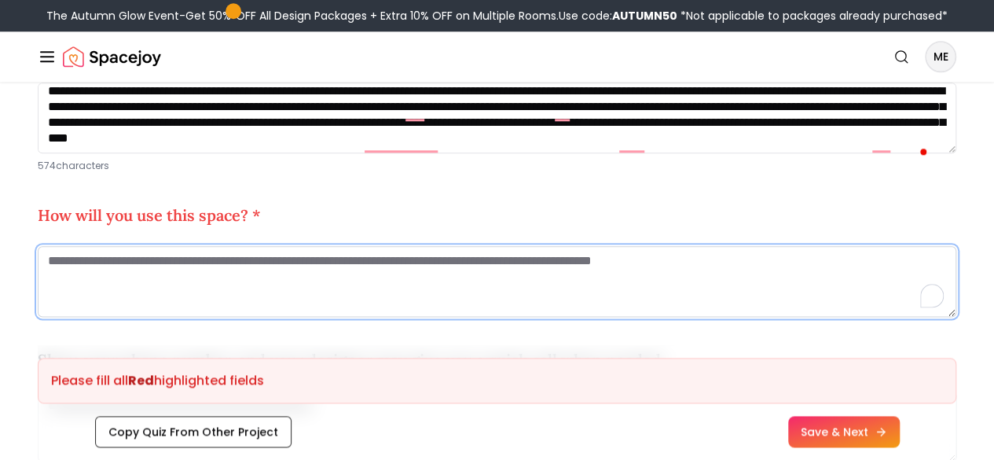
click at [223, 296] on textarea "To enrich screen reader interactions, please activate Accessibility in Grammarl…" at bounding box center [497, 281] width 919 height 71
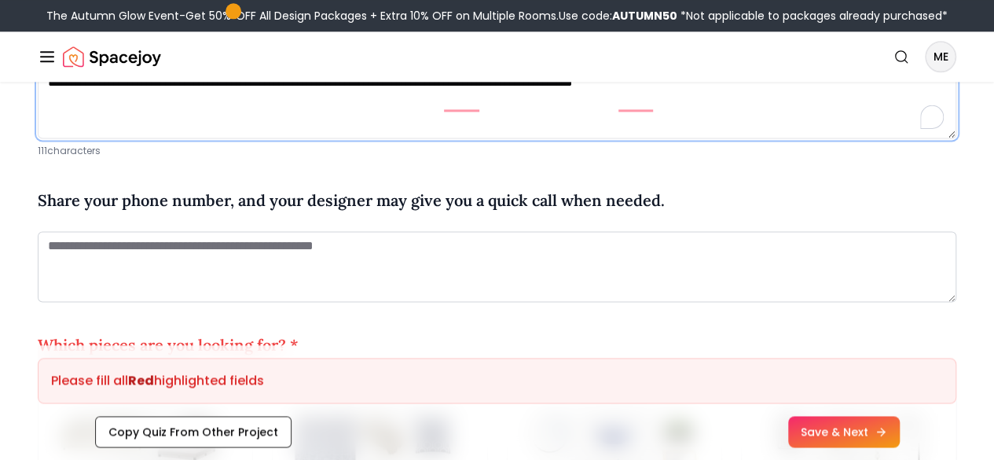
scroll to position [1004, 0]
type textarea "**********"
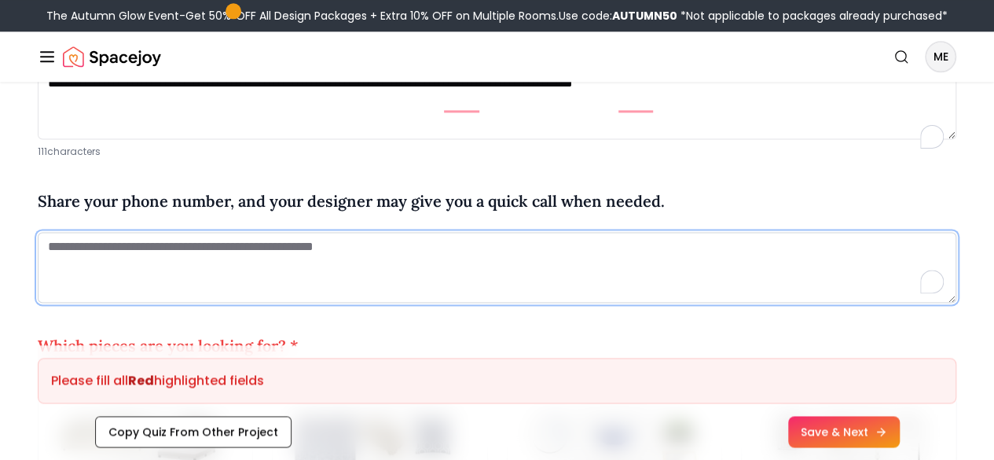
click at [233, 282] on textarea "To enrich screen reader interactions, please activate Accessibility in Grammarl…" at bounding box center [497, 267] width 919 height 71
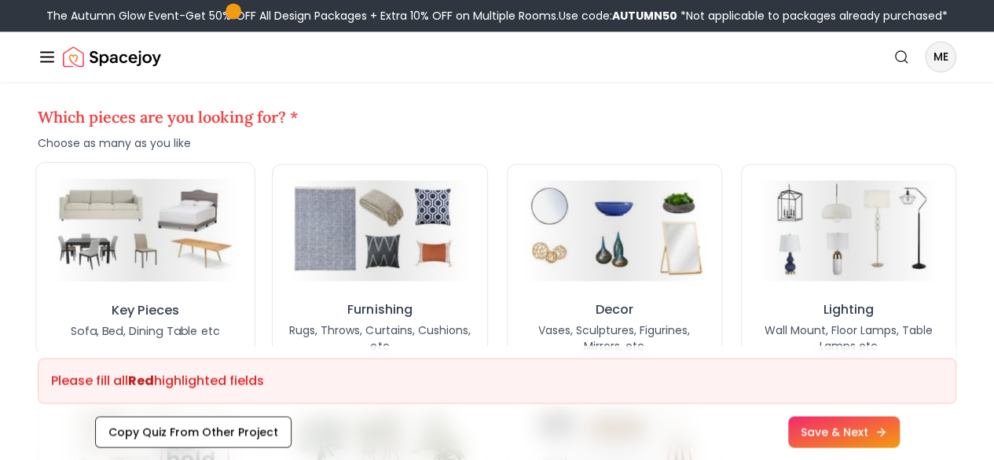
scroll to position [1254, 0]
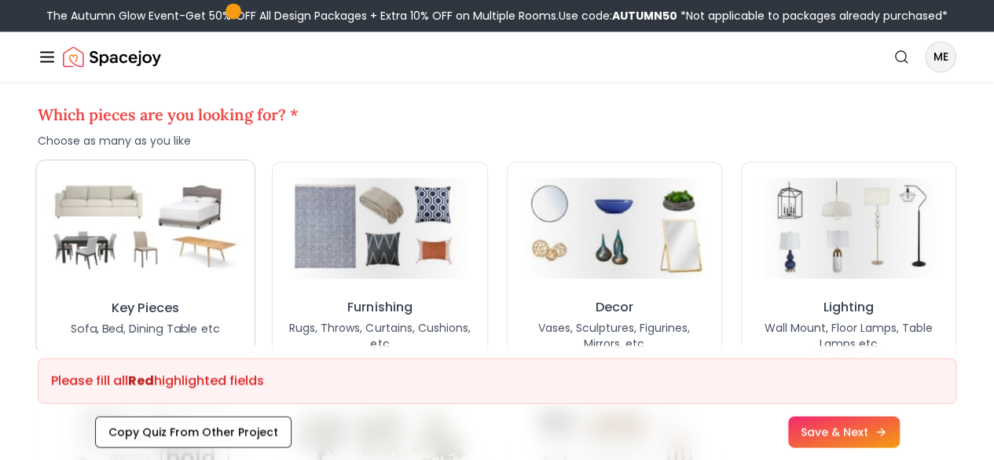
type textarea "**********"
click at [233, 281] on img at bounding box center [146, 228] width 196 height 108
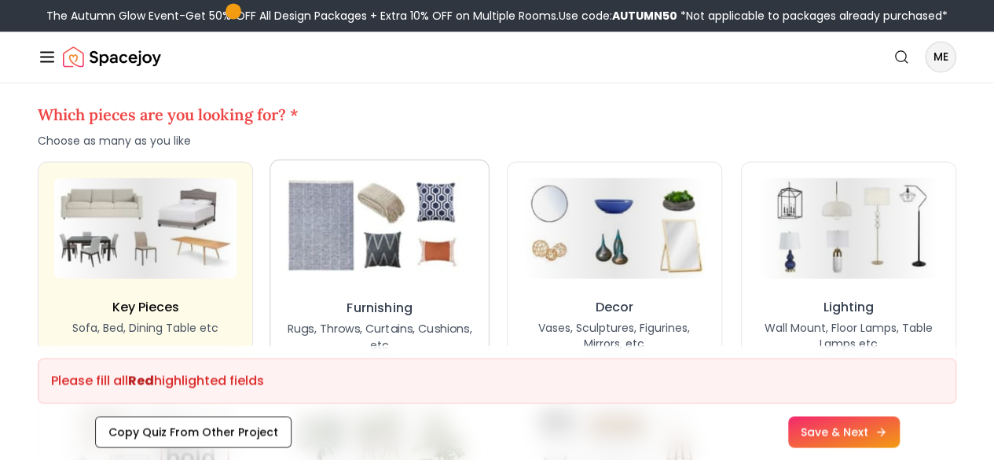
click at [377, 272] on img at bounding box center [380, 227] width 196 height 108
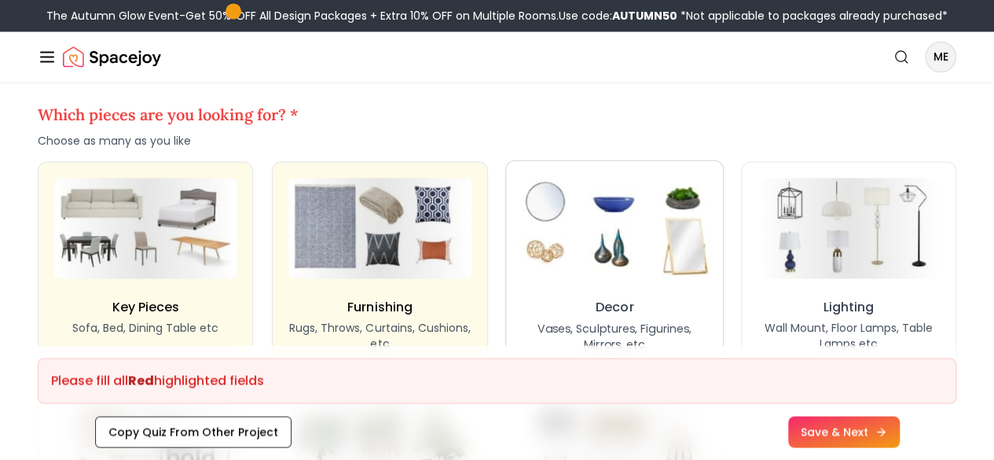
click at [598, 269] on img at bounding box center [614, 227] width 194 height 107
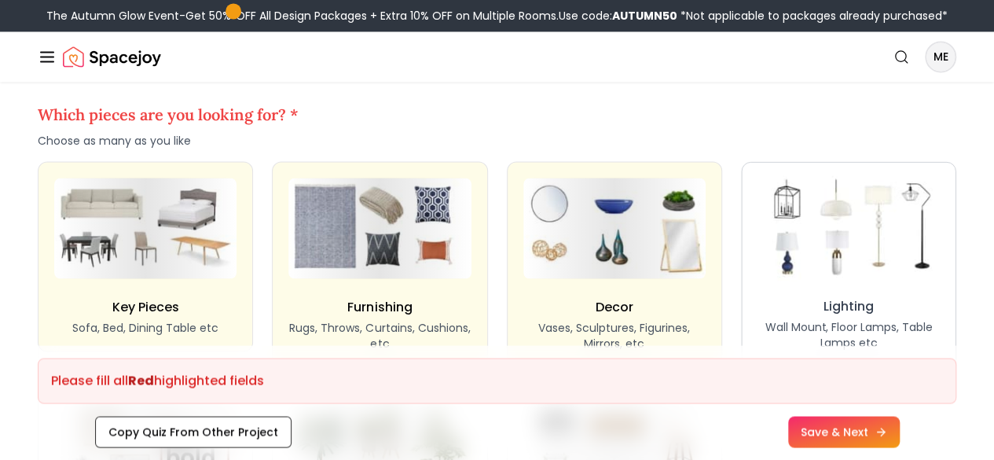
click at [865, 261] on img at bounding box center [848, 227] width 191 height 105
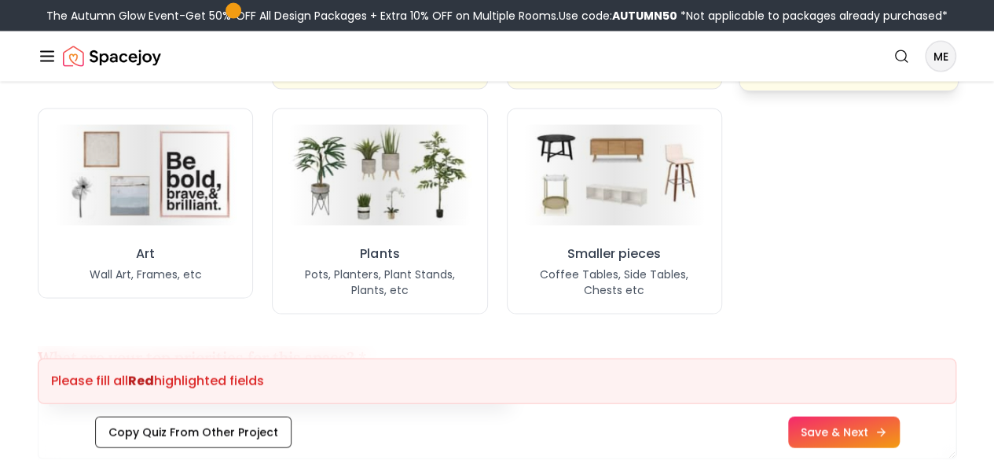
scroll to position [1528, 0]
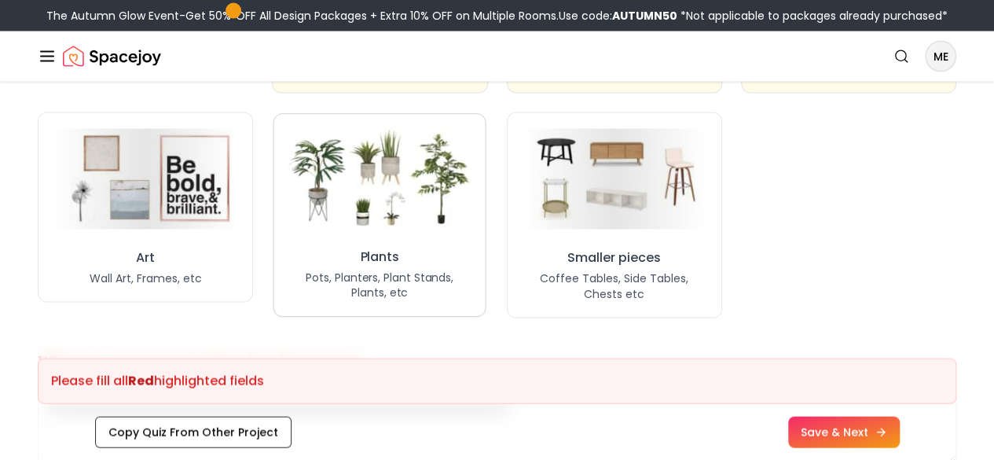
click at [415, 232] on img at bounding box center [379, 179] width 189 height 105
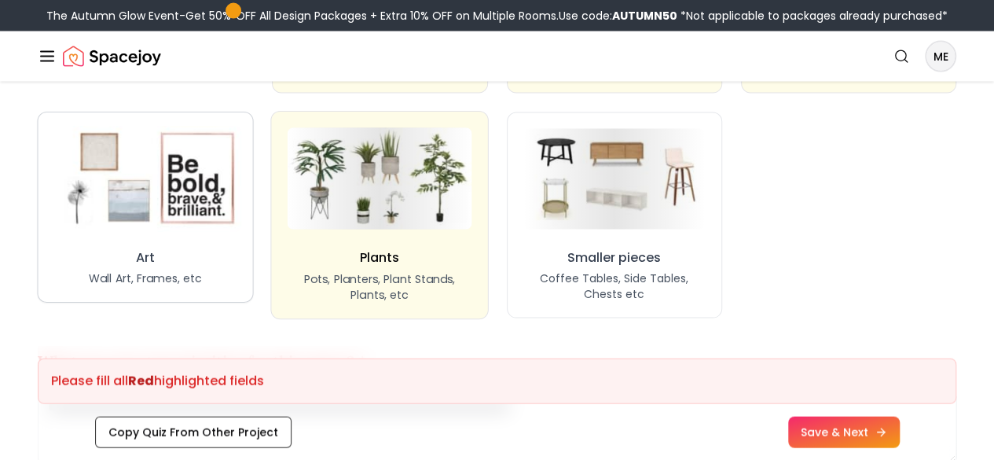
click at [200, 232] on img at bounding box center [146, 179] width 193 height 106
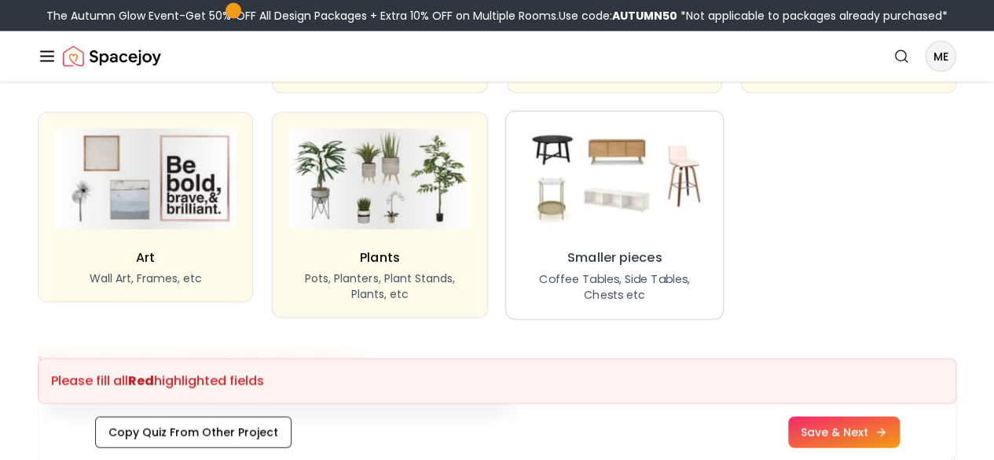
click at [660, 191] on img at bounding box center [614, 178] width 194 height 107
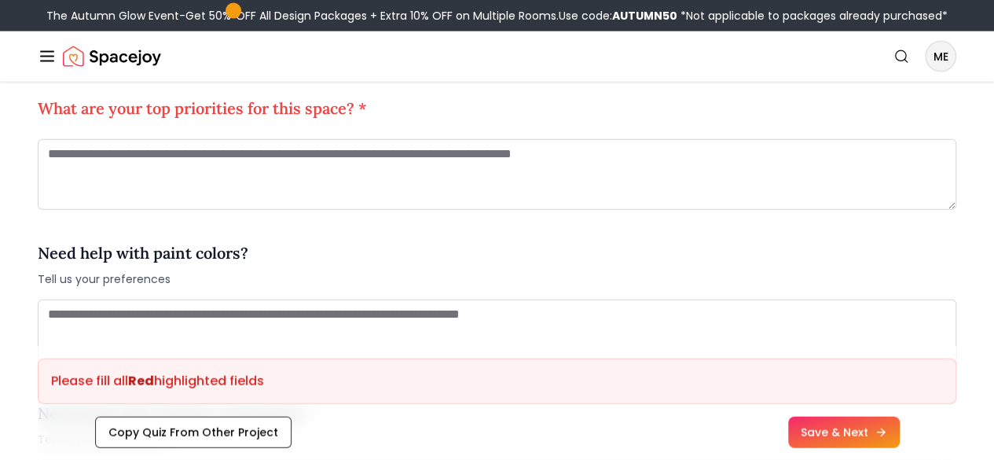
scroll to position [1779, 0]
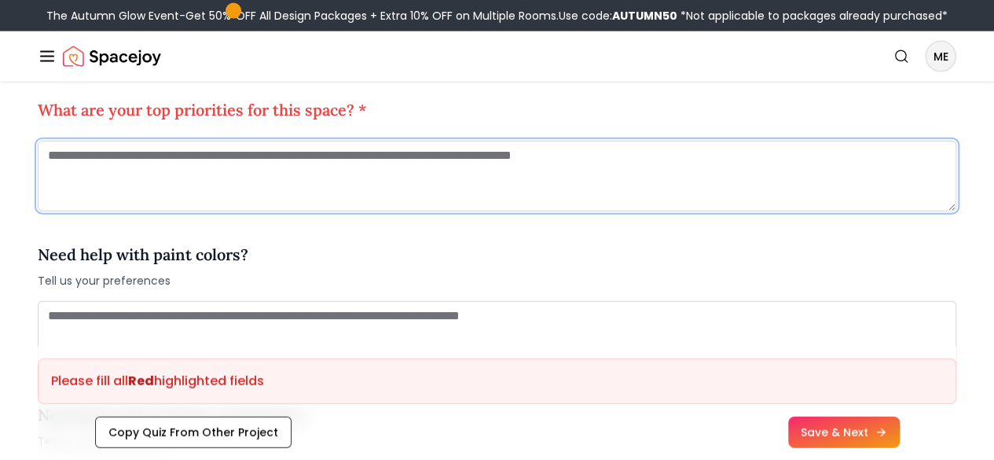
click at [523, 192] on textarea at bounding box center [497, 176] width 919 height 71
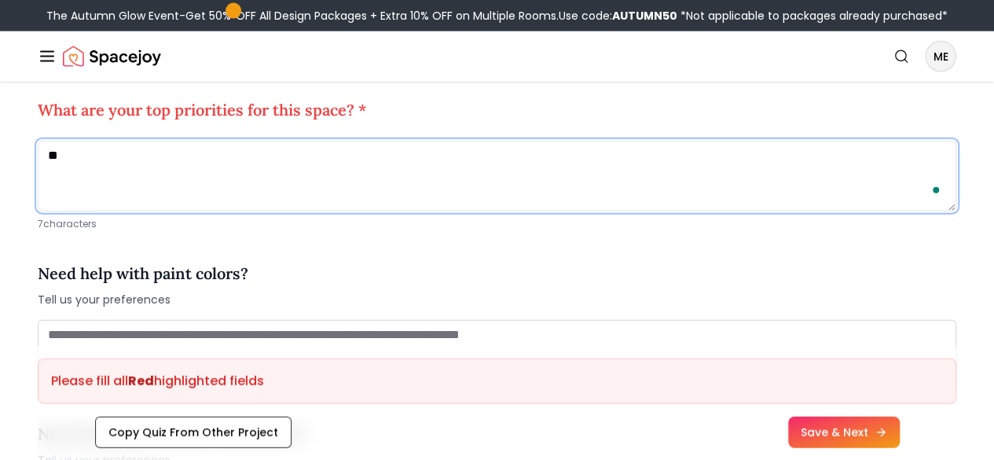
type textarea "*"
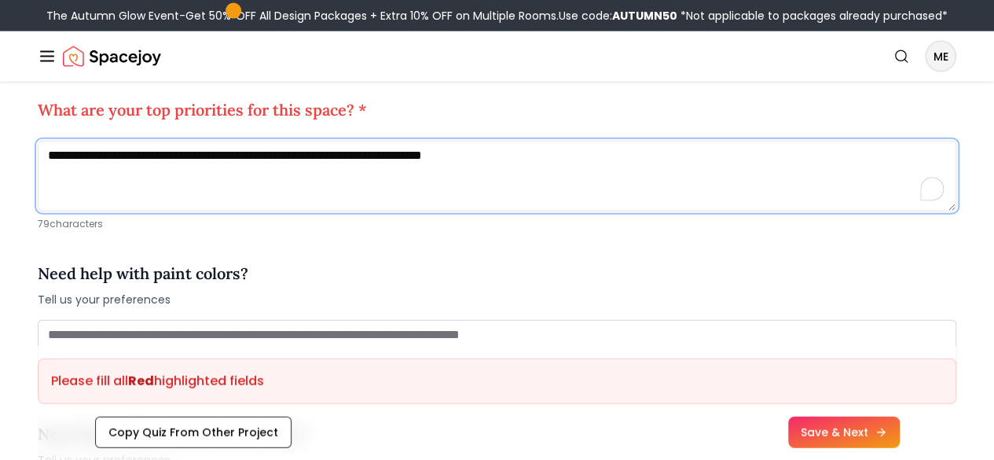
drag, startPoint x: 549, startPoint y: 193, endPoint x: 310, endPoint y: 182, distance: 239.2
click at [310, 182] on textarea "**********" at bounding box center [497, 176] width 919 height 71
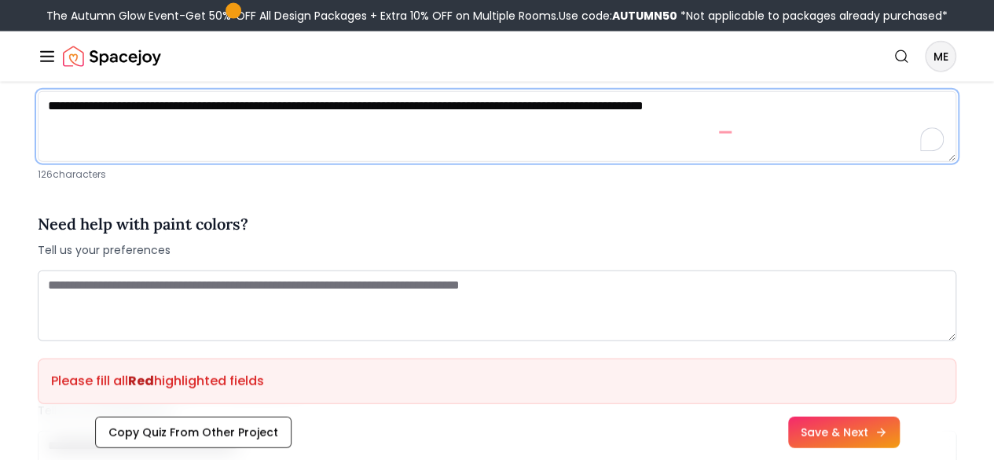
scroll to position [1897, 0]
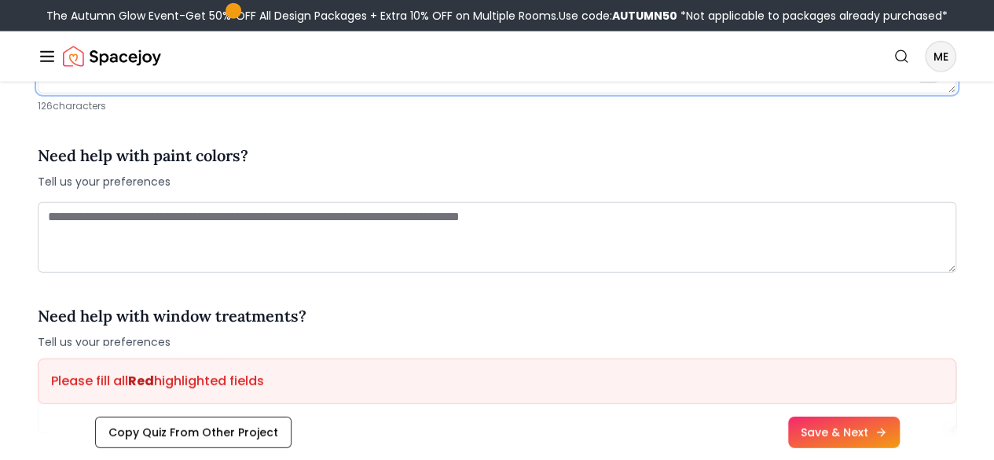
type textarea "**********"
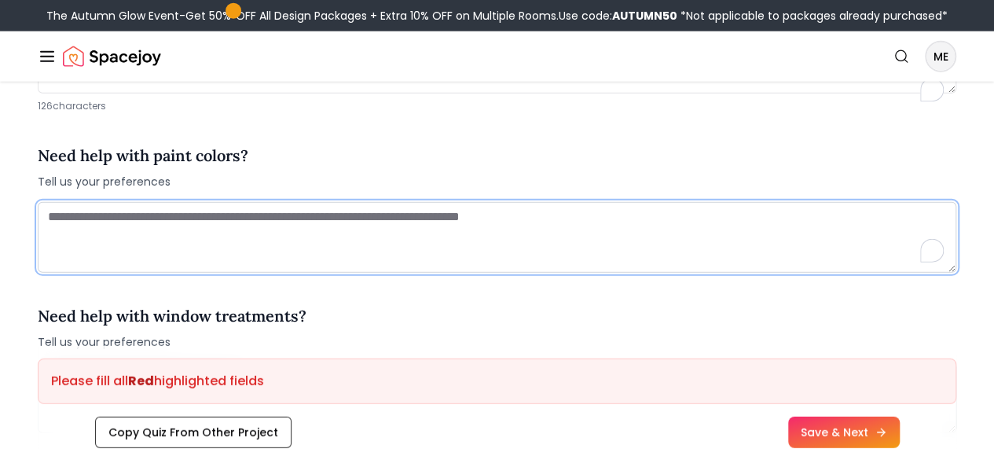
click at [257, 273] on textarea "To enrich screen reader interactions, please activate Accessibility in Grammarl…" at bounding box center [497, 237] width 919 height 71
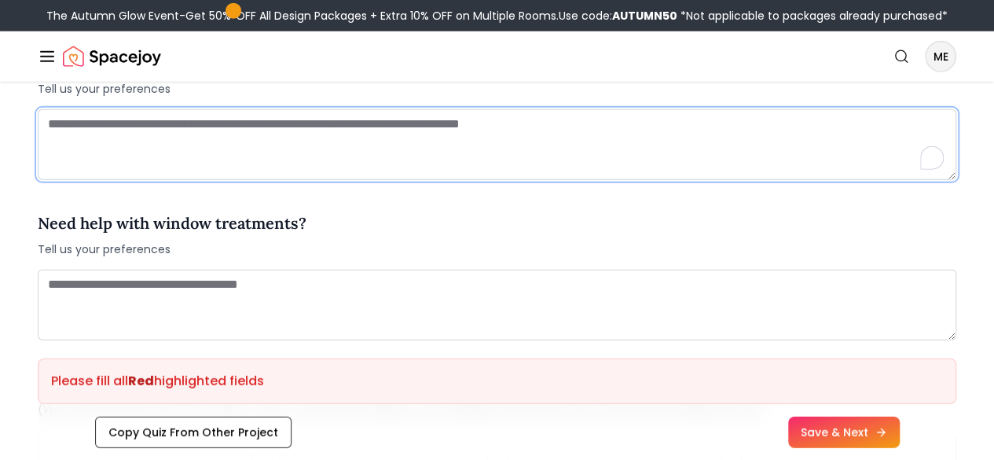
scroll to position [2006, 0]
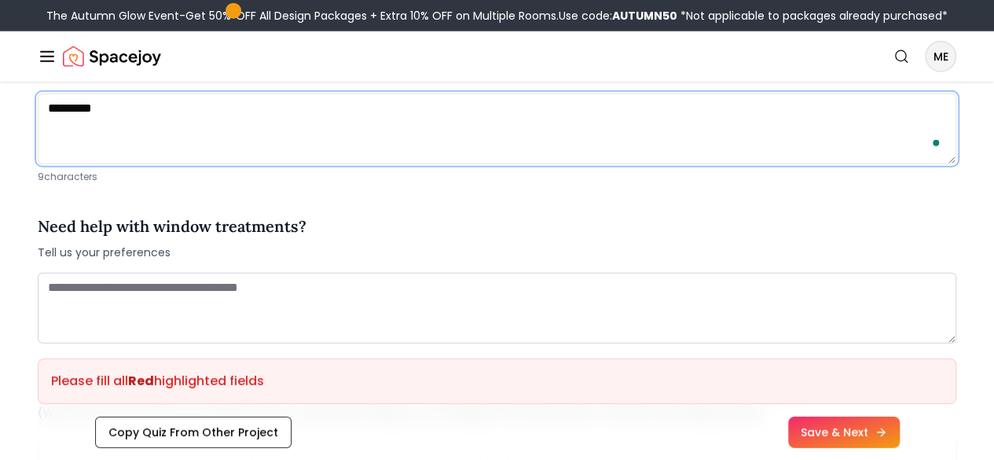
type textarea "********"
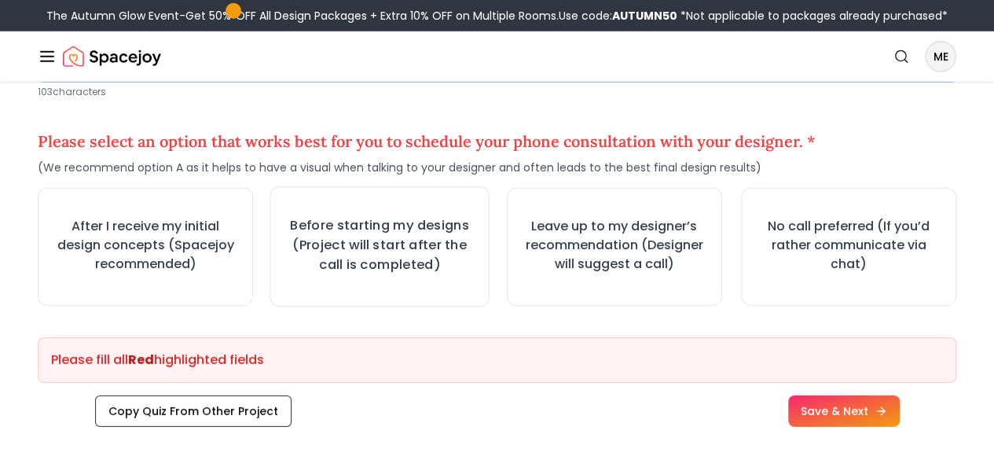
scroll to position [2269, 0]
type textarea "**********"
click at [202, 274] on h3 "After I receive my initial design concepts (Spacejoy recommended)" at bounding box center [145, 245] width 185 height 57
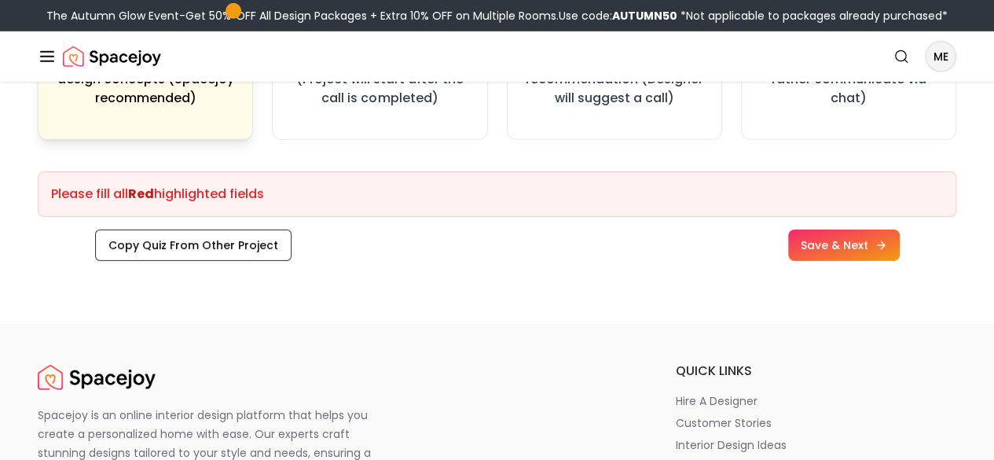
scroll to position [2435, 0]
click at [877, 263] on button "Save & Next" at bounding box center [843, 246] width 117 height 33
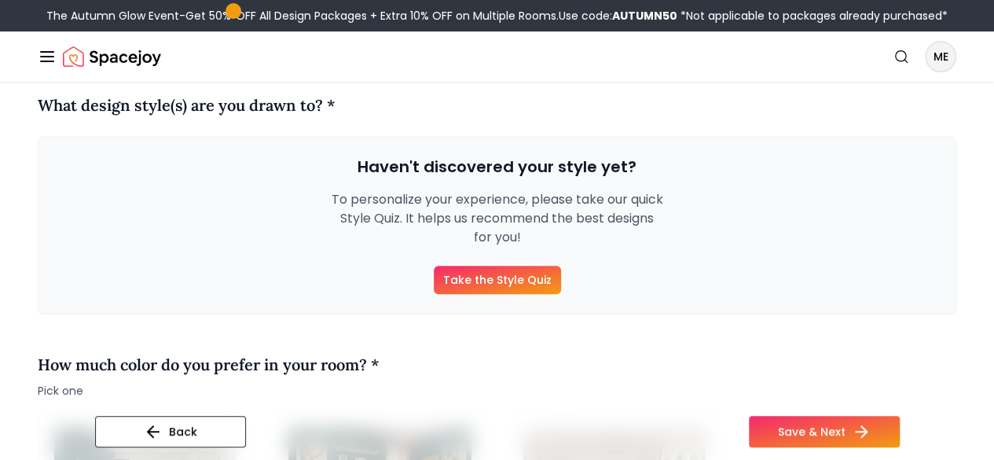
scroll to position [185, 0]
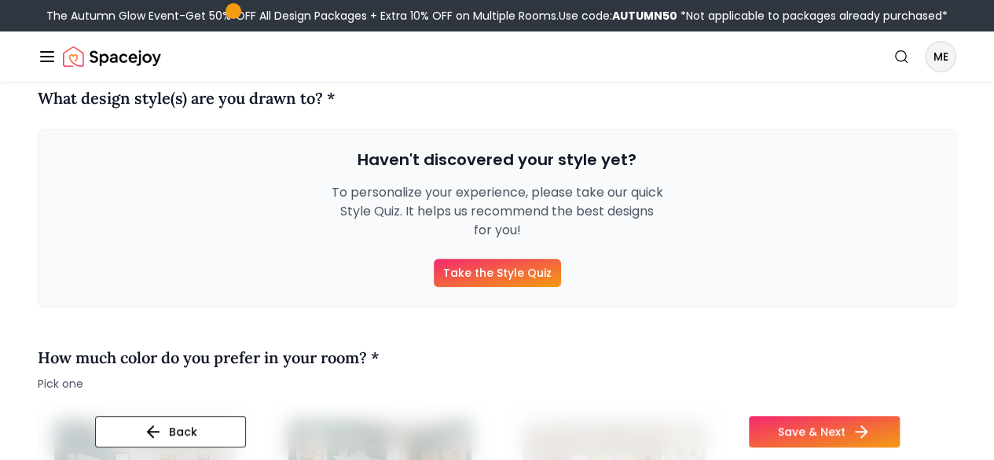
click at [544, 287] on link "Take the Style Quiz" at bounding box center [497, 273] width 127 height 28
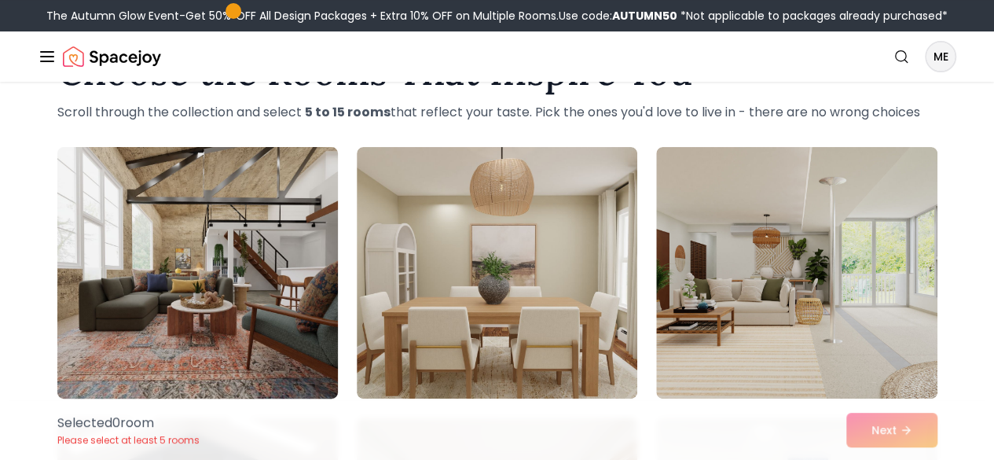
scroll to position [82, 0]
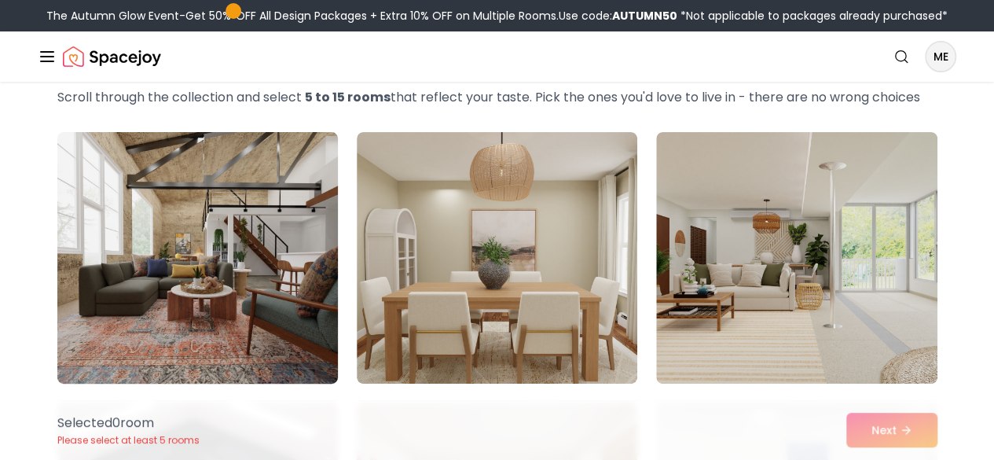
drag, startPoint x: 284, startPoint y: 323, endPoint x: 245, endPoint y: 344, distance: 44.0
click at [245, 344] on img at bounding box center [197, 258] width 295 height 264
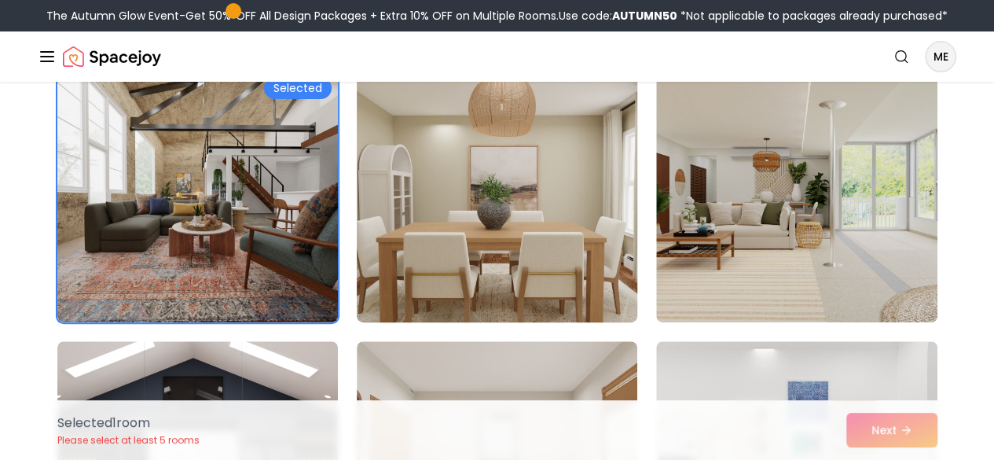
scroll to position [141, 0]
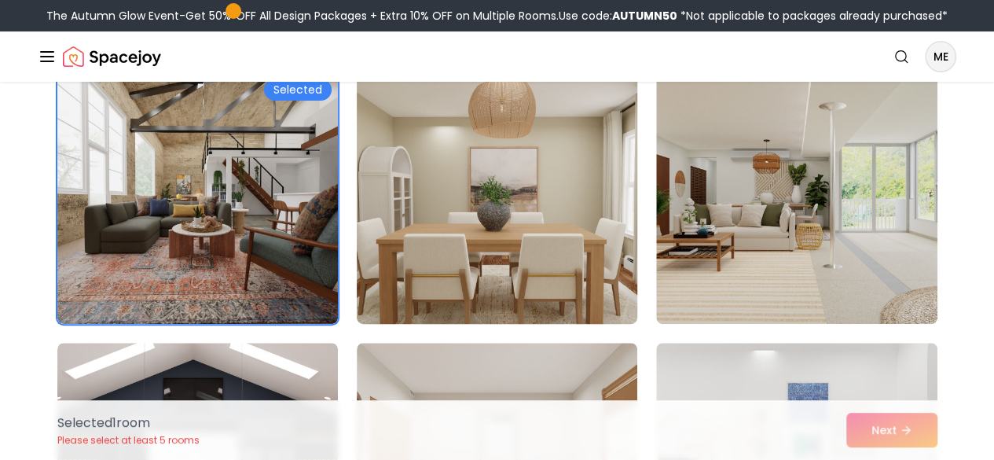
click at [541, 278] on img at bounding box center [497, 198] width 295 height 264
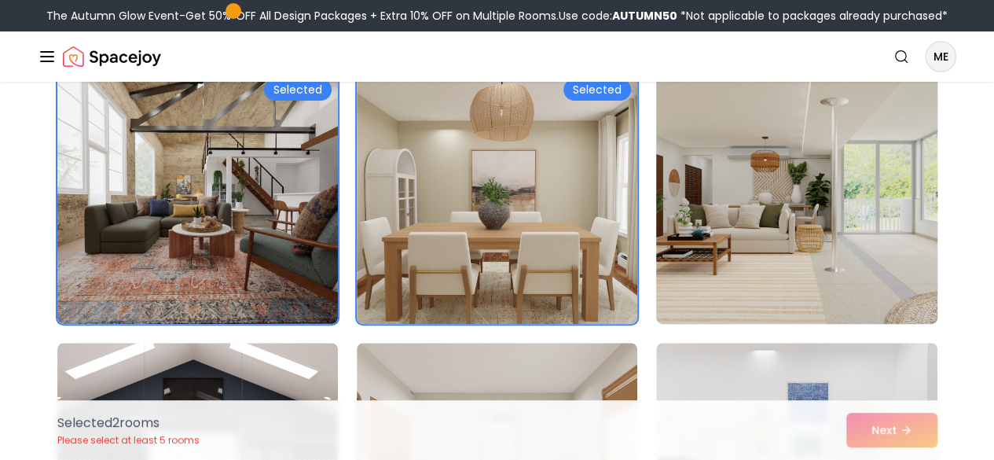
drag, startPoint x: 816, startPoint y: 246, endPoint x: 778, endPoint y: 253, distance: 38.4
click at [778, 253] on img at bounding box center [796, 198] width 295 height 264
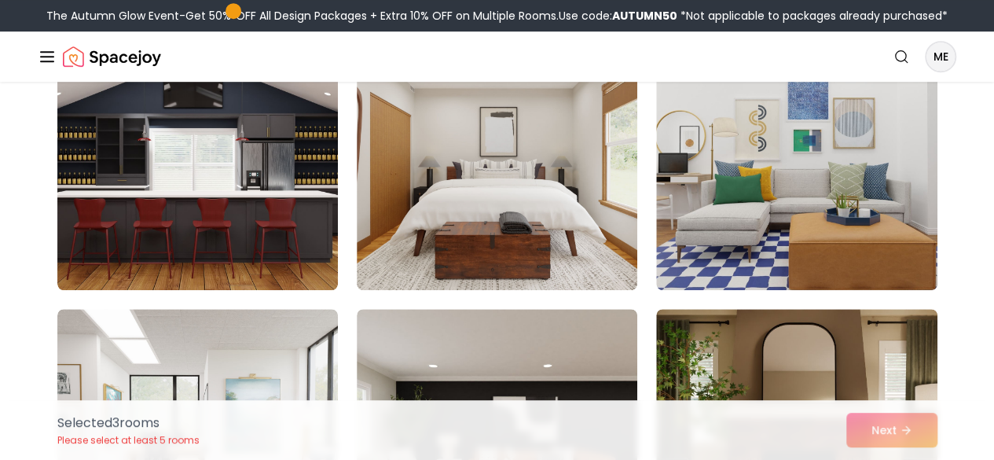
scroll to position [445, 0]
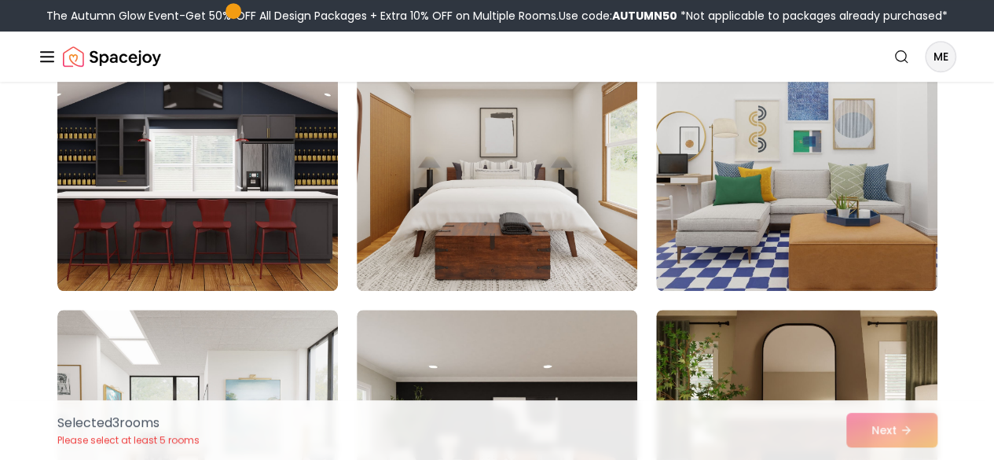
click at [778, 253] on img at bounding box center [796, 165] width 281 height 252
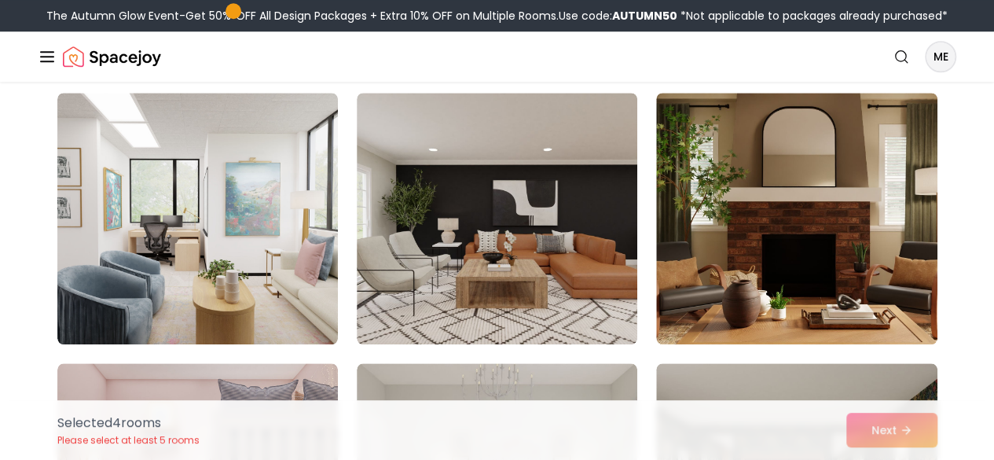
scroll to position [661, 0]
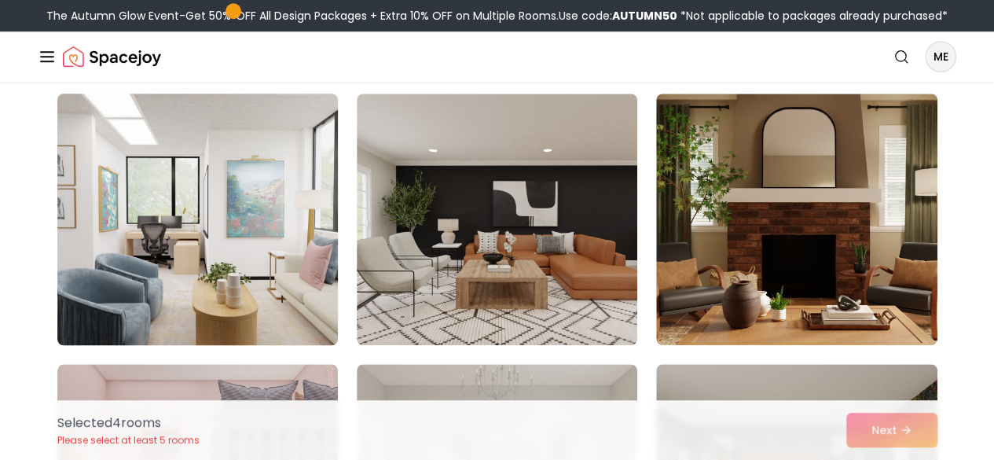
click at [207, 278] on img at bounding box center [197, 219] width 295 height 264
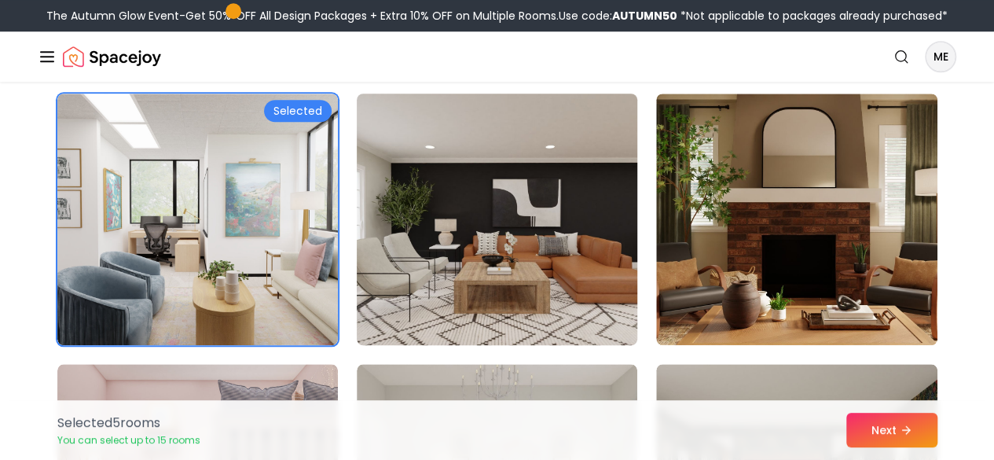
click at [561, 236] on img at bounding box center [497, 219] width 295 height 264
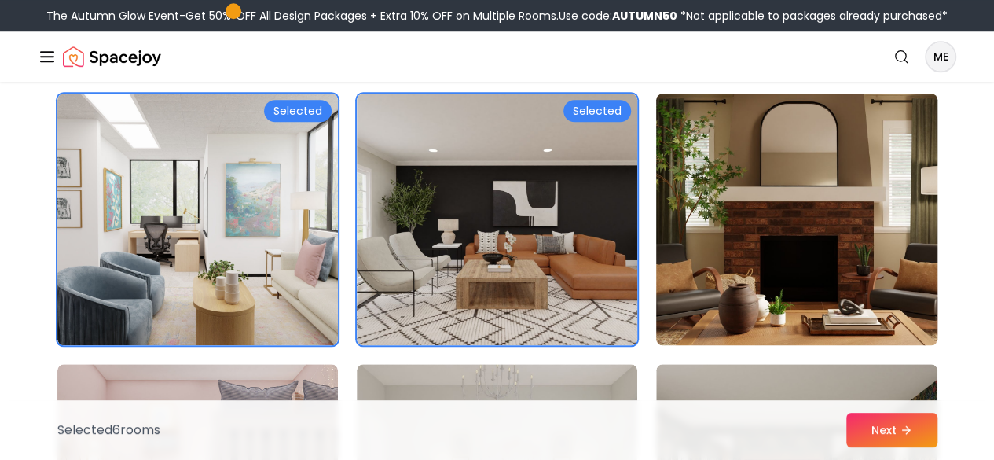
click at [737, 270] on img at bounding box center [796, 219] width 295 height 264
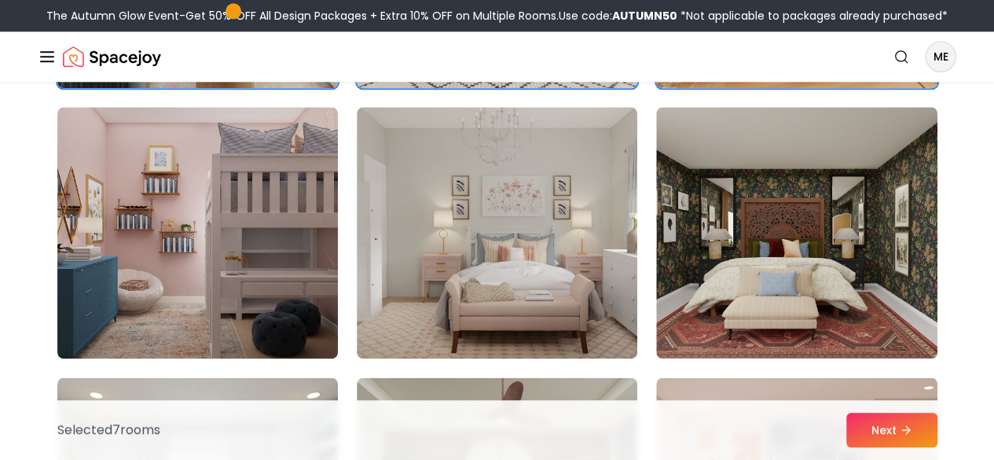
scroll to position [924, 0]
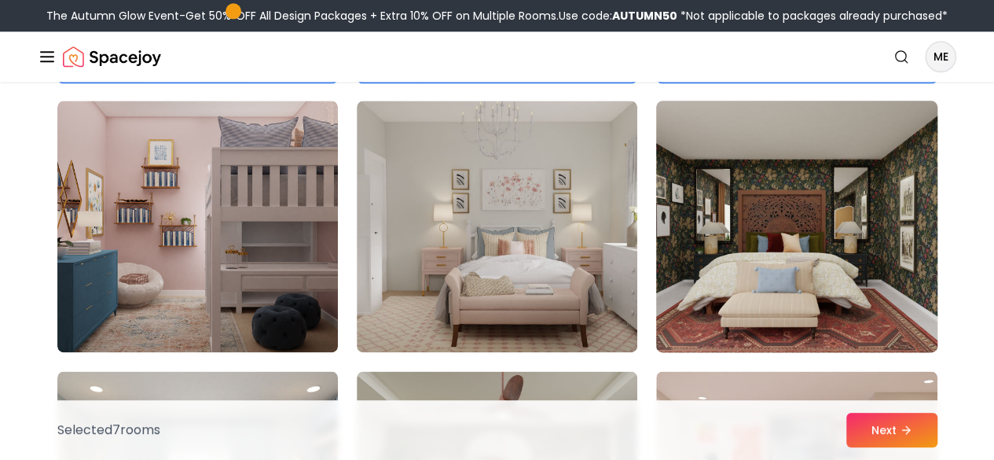
drag, startPoint x: 737, startPoint y: 270, endPoint x: 690, endPoint y: 222, distance: 67.3
click at [690, 222] on img at bounding box center [796, 226] width 295 height 264
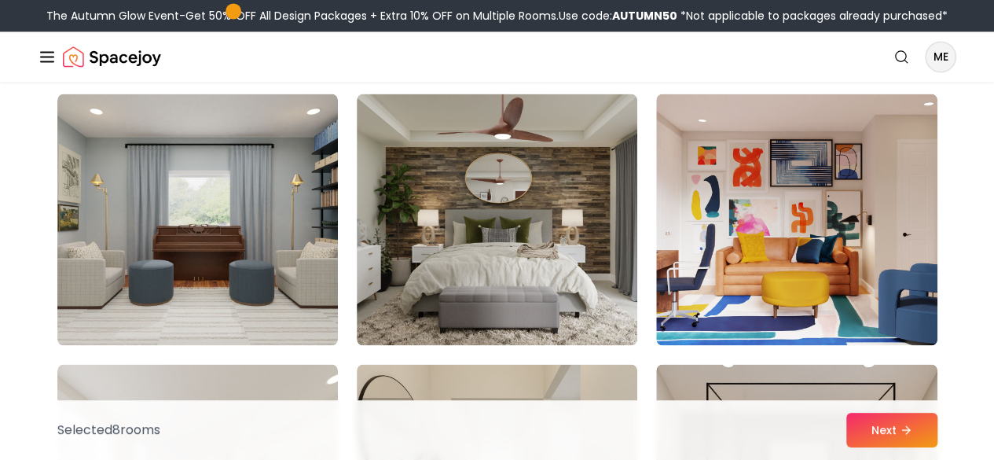
scroll to position [1202, 0]
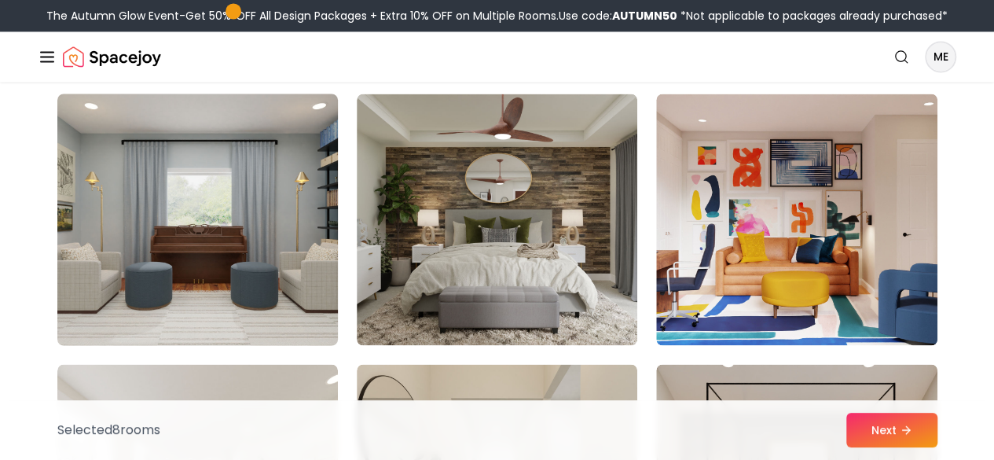
click at [272, 258] on img at bounding box center [197, 219] width 295 height 264
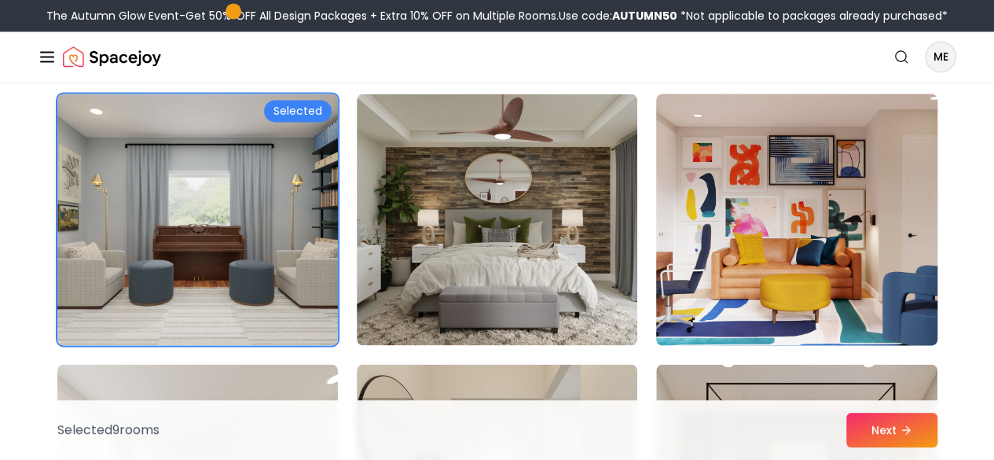
drag, startPoint x: 697, startPoint y: 277, endPoint x: 699, endPoint y: 292, distance: 15.0
click at [699, 292] on img at bounding box center [796, 219] width 295 height 264
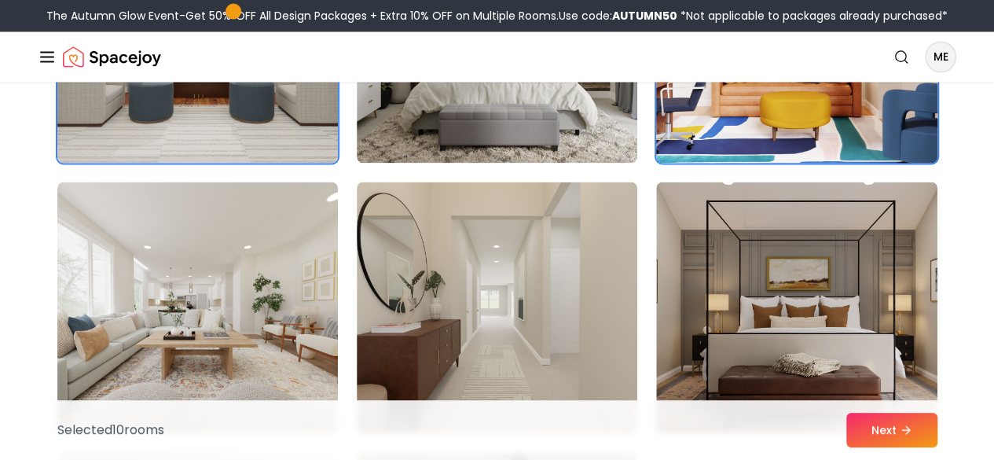
scroll to position [1499, 0]
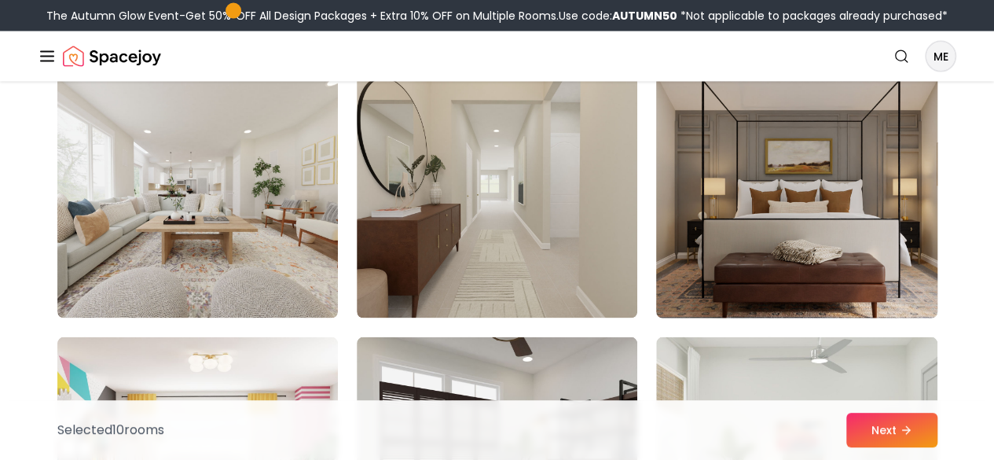
drag, startPoint x: 699, startPoint y: 292, endPoint x: 704, endPoint y: 323, distance: 31.1
click at [704, 323] on img at bounding box center [796, 193] width 295 height 264
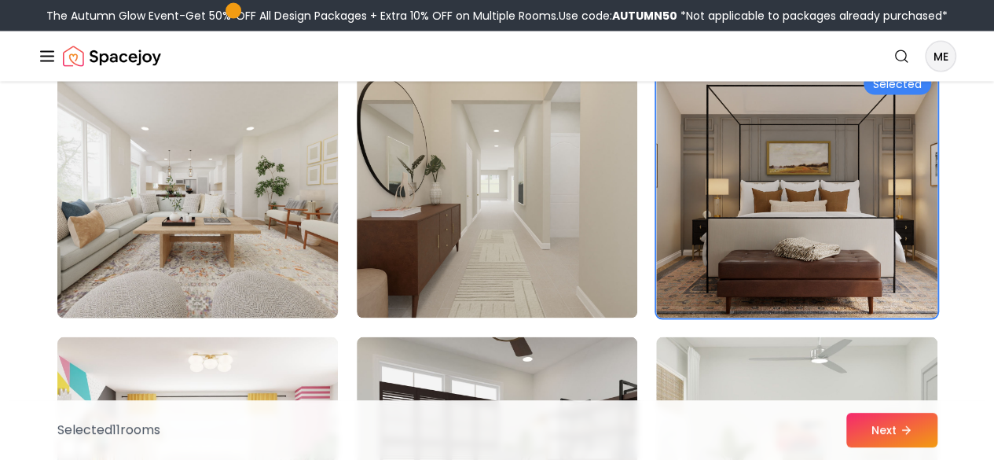
click at [278, 281] on img at bounding box center [197, 193] width 295 height 264
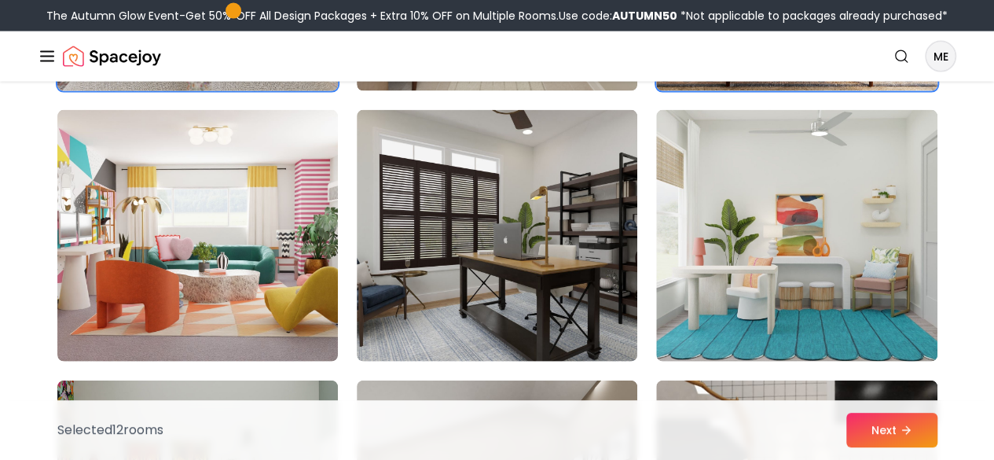
scroll to position [1725, 0]
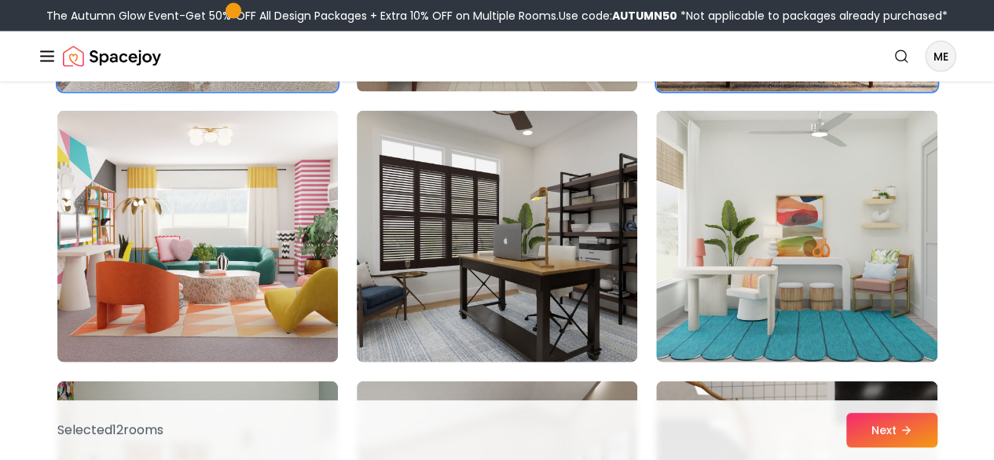
click at [278, 281] on img at bounding box center [197, 237] width 281 height 252
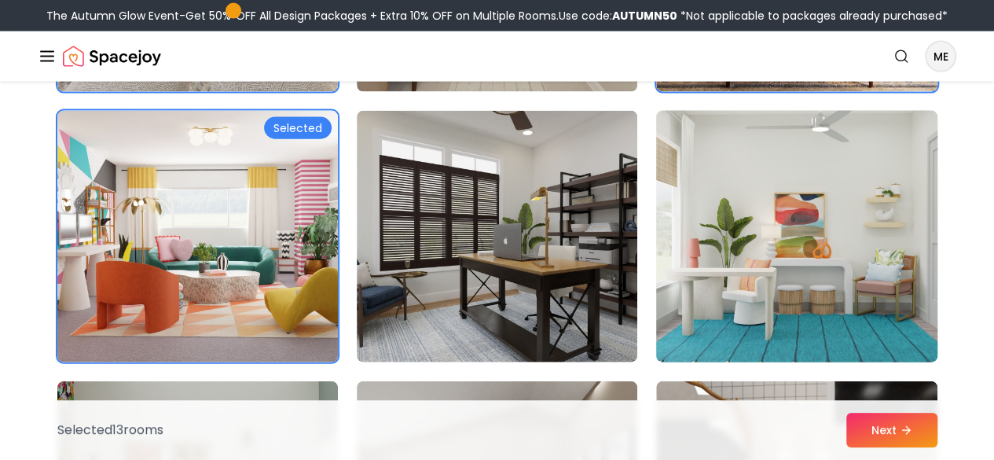
click at [740, 287] on img at bounding box center [796, 237] width 295 height 264
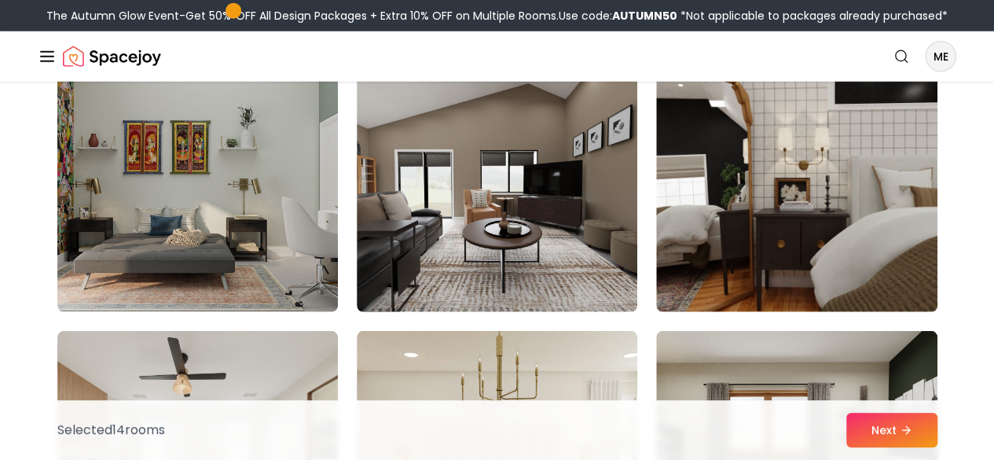
scroll to position [2045, 0]
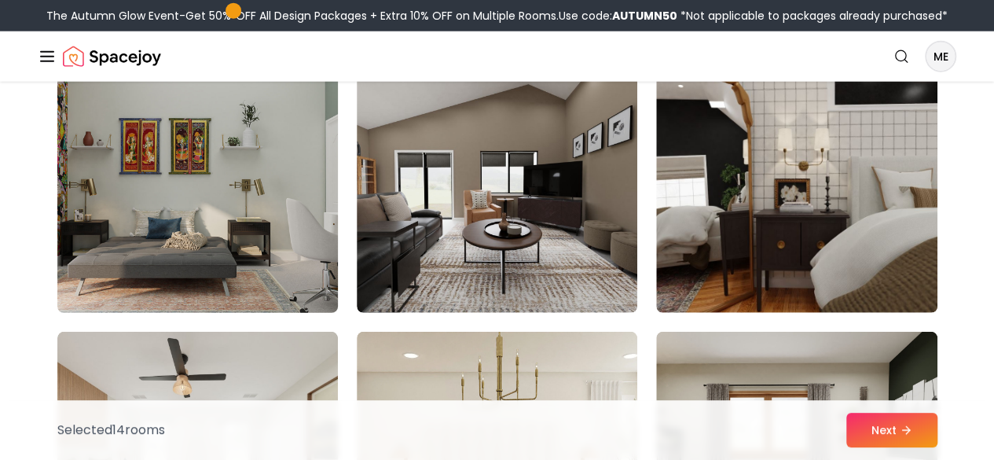
click at [302, 306] on img at bounding box center [197, 187] width 295 height 264
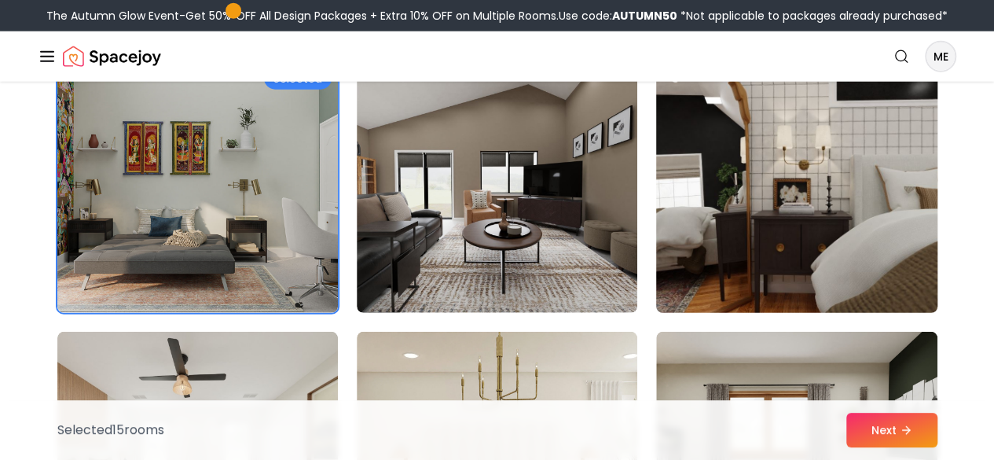
click at [728, 298] on img at bounding box center [796, 187] width 295 height 264
click at [777, 286] on img at bounding box center [796, 187] width 295 height 264
click at [764, 276] on img at bounding box center [796, 187] width 295 height 264
click at [764, 273] on img at bounding box center [796, 187] width 295 height 264
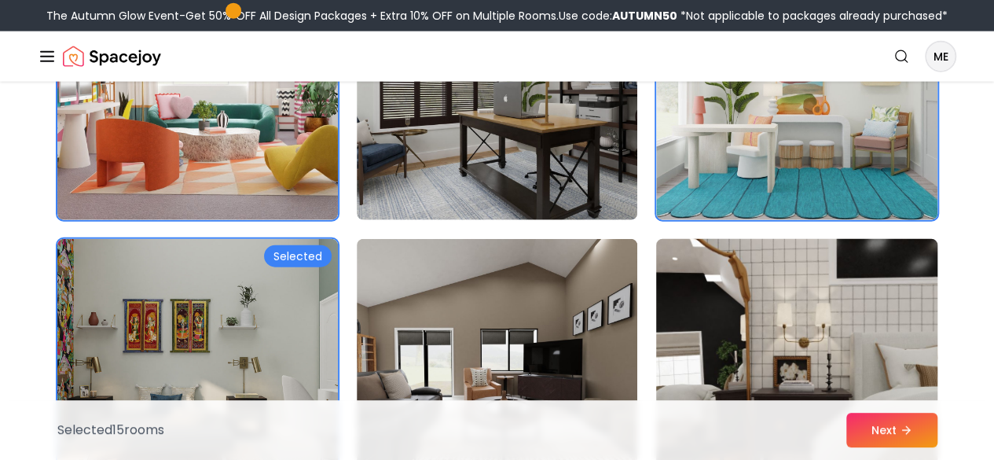
scroll to position [1878, 0]
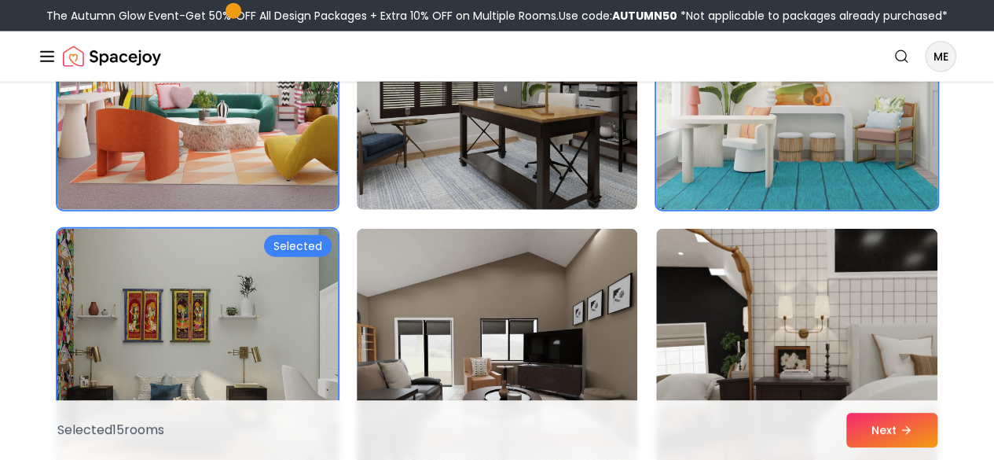
click at [766, 203] on img at bounding box center [796, 84] width 295 height 264
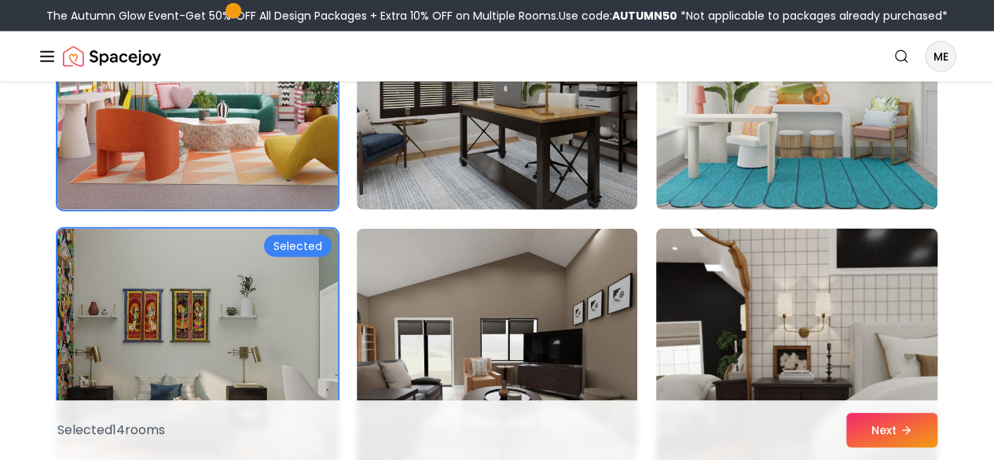
click at [760, 330] on img at bounding box center [796, 354] width 295 height 264
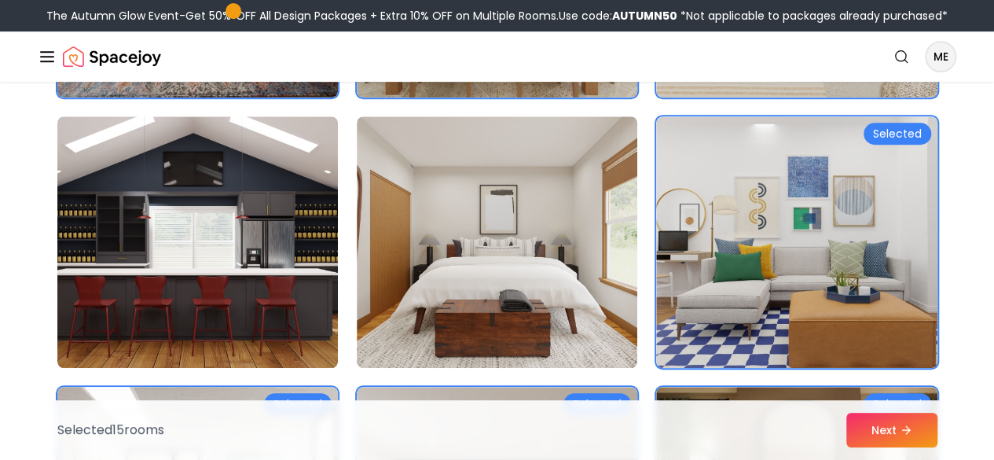
scroll to position [364, 0]
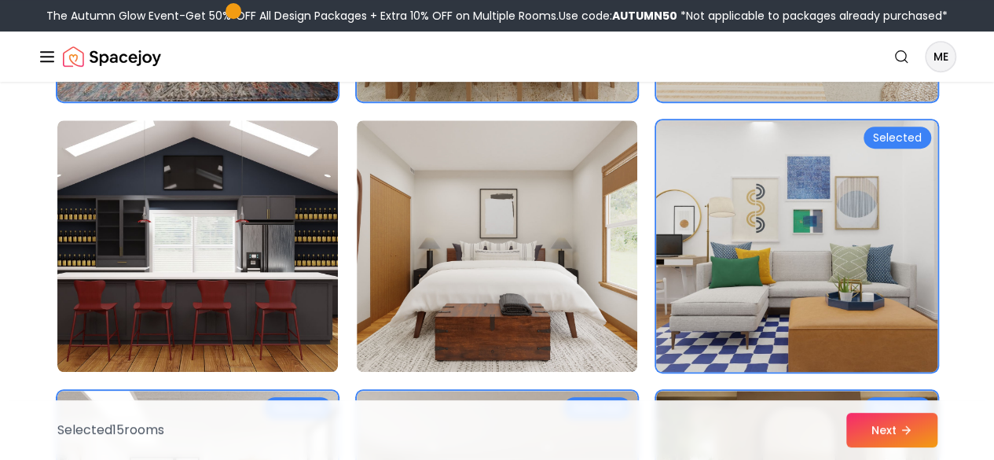
click at [722, 287] on img at bounding box center [796, 246] width 295 height 264
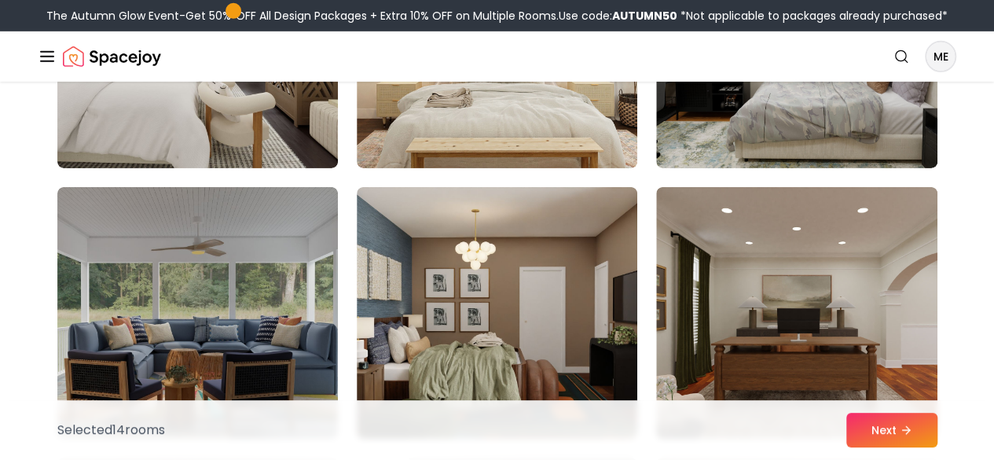
scroll to position [2590, 0]
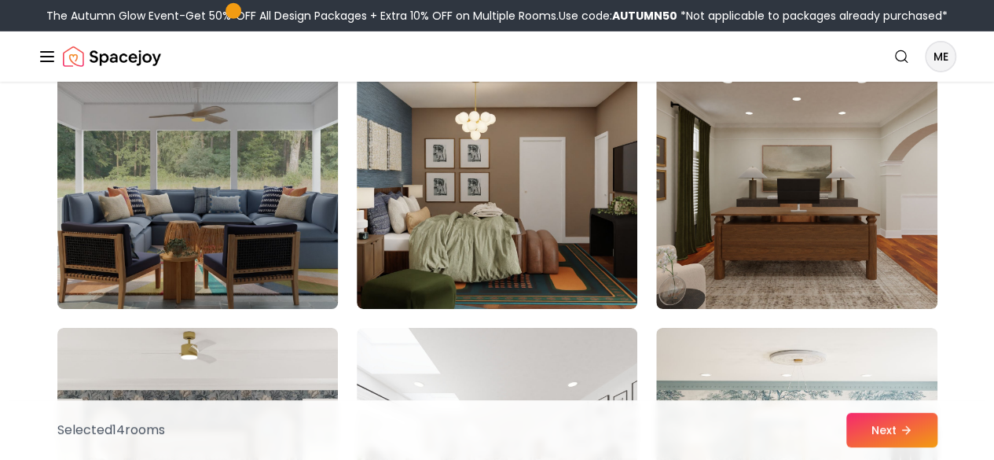
click at [263, 249] on img at bounding box center [197, 183] width 295 height 264
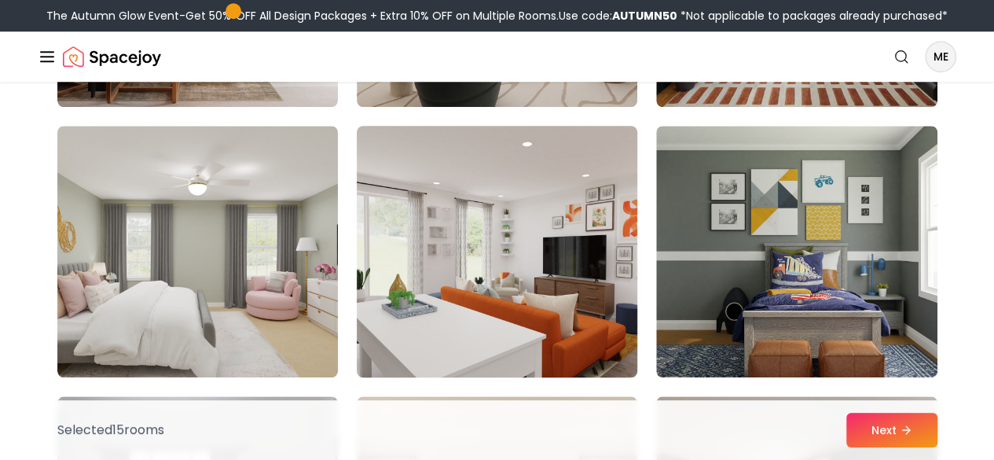
scroll to position [3608, 0]
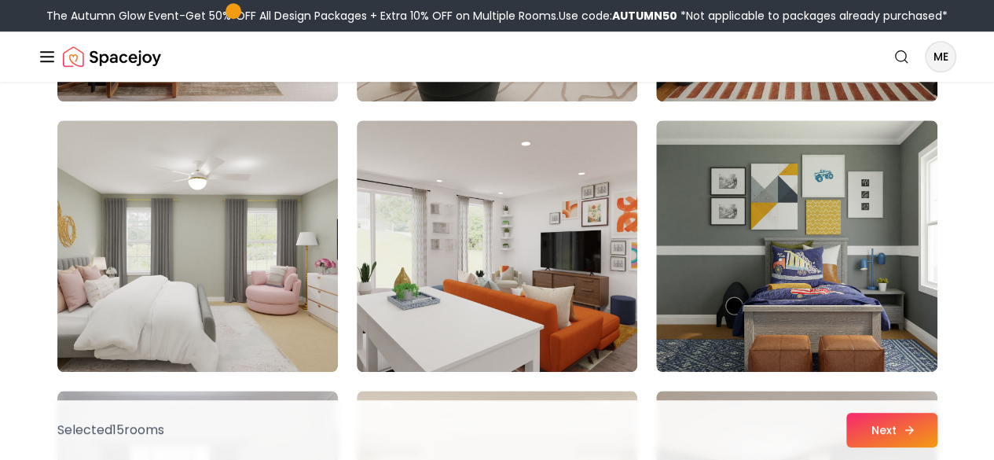
click at [899, 434] on button "Next" at bounding box center [891, 430] width 91 height 35
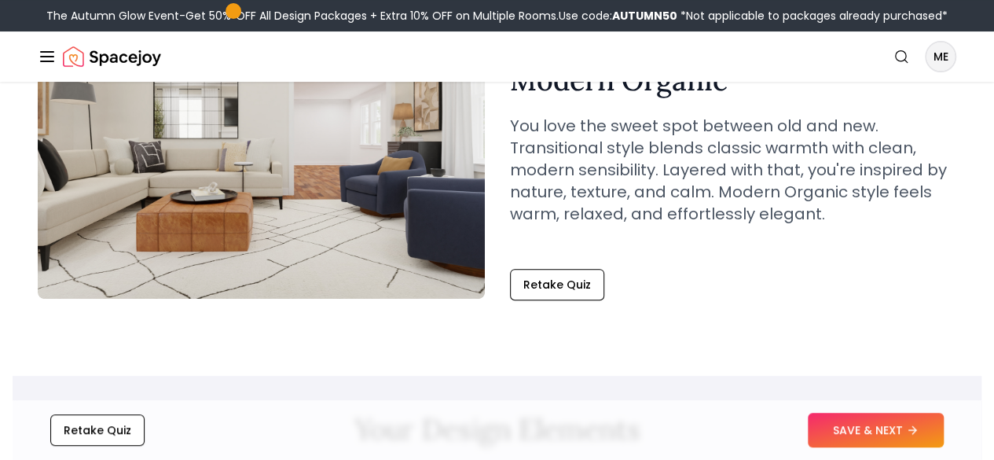
scroll to position [170, 0]
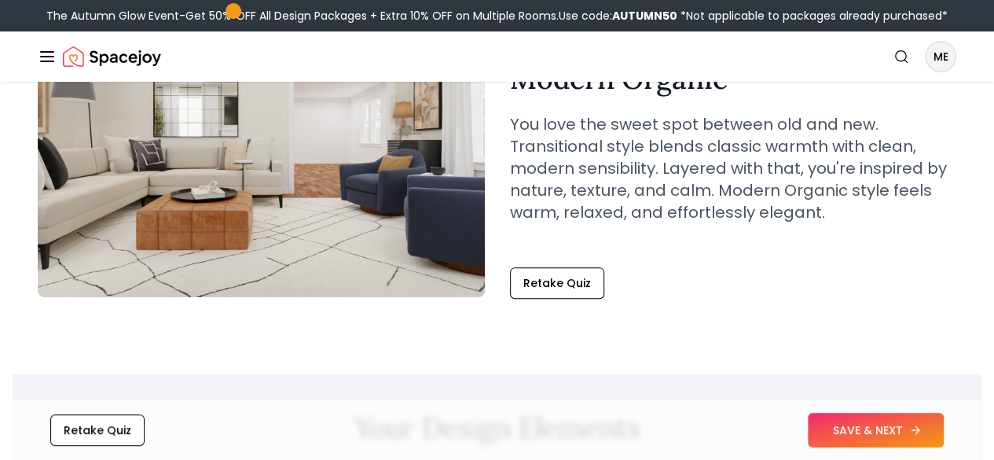
click at [882, 424] on button "SAVE & NEXT" at bounding box center [876, 430] width 136 height 35
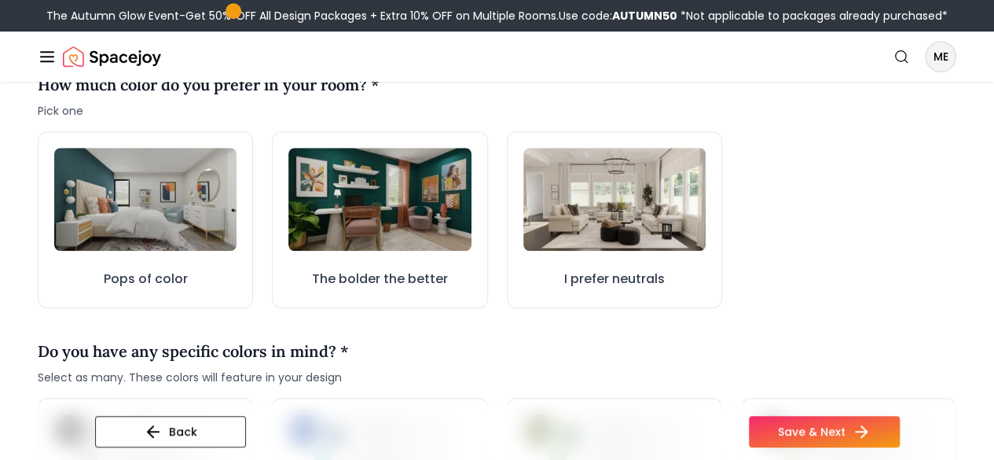
scroll to position [498, 0]
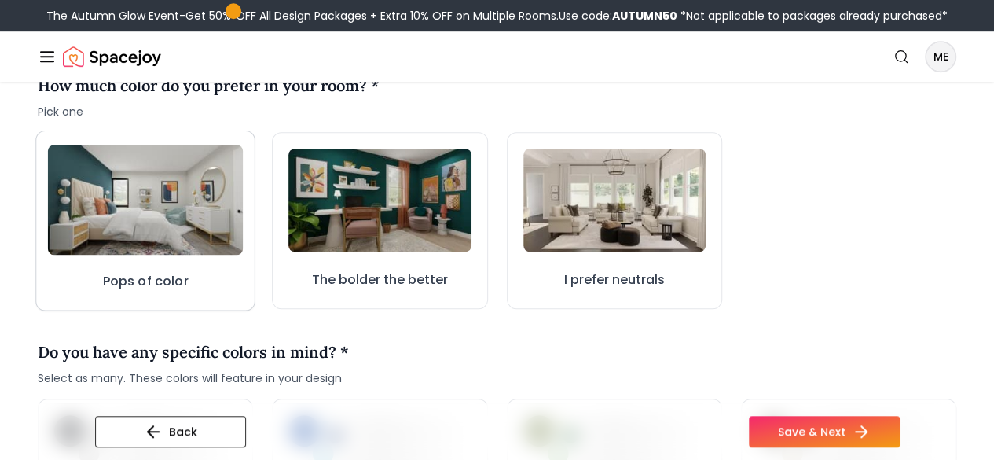
click at [123, 242] on img at bounding box center [146, 200] width 196 height 110
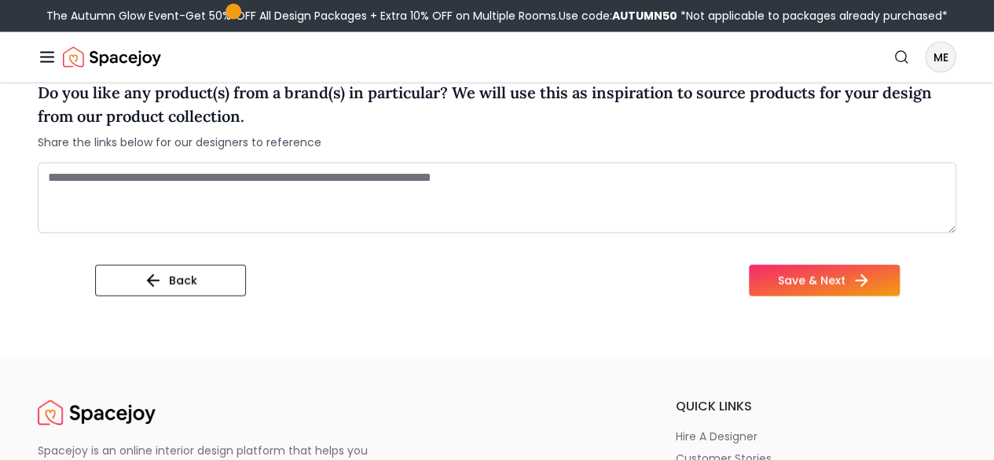
scroll to position [1452, 0]
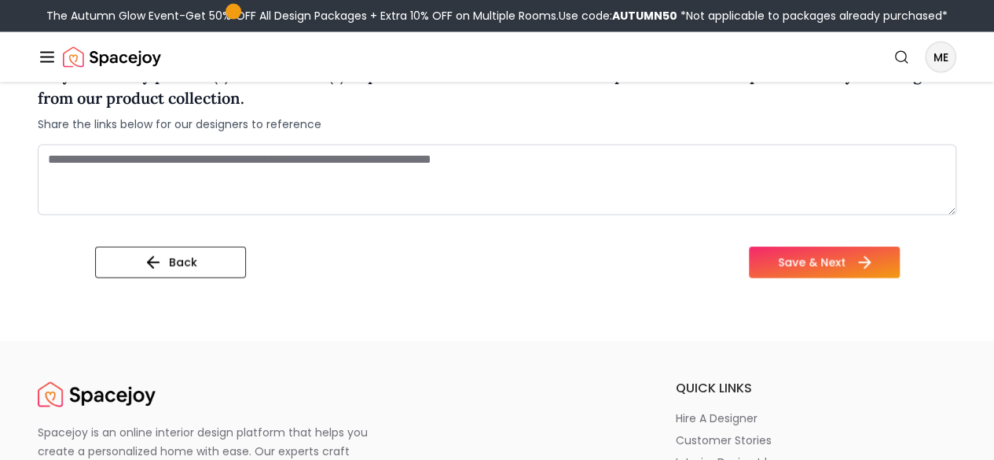
click at [813, 277] on button "Save & Next" at bounding box center [824, 261] width 151 height 31
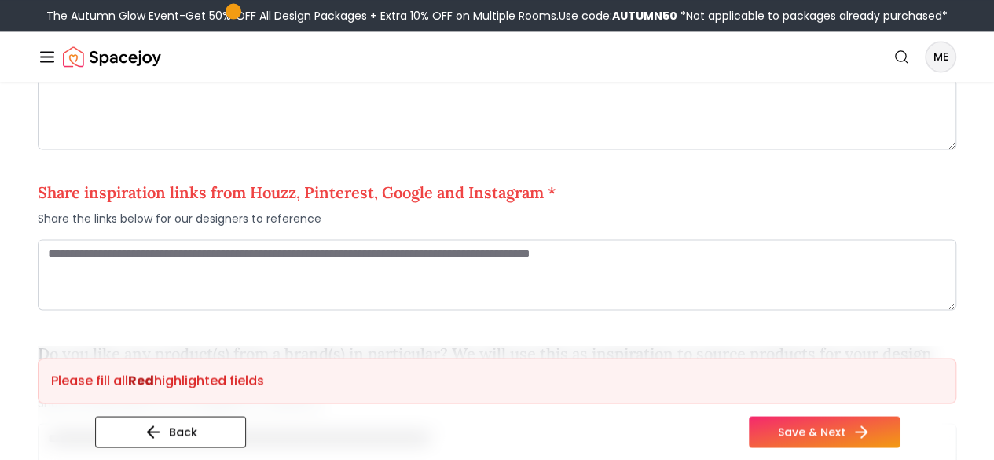
scroll to position [1172, 0]
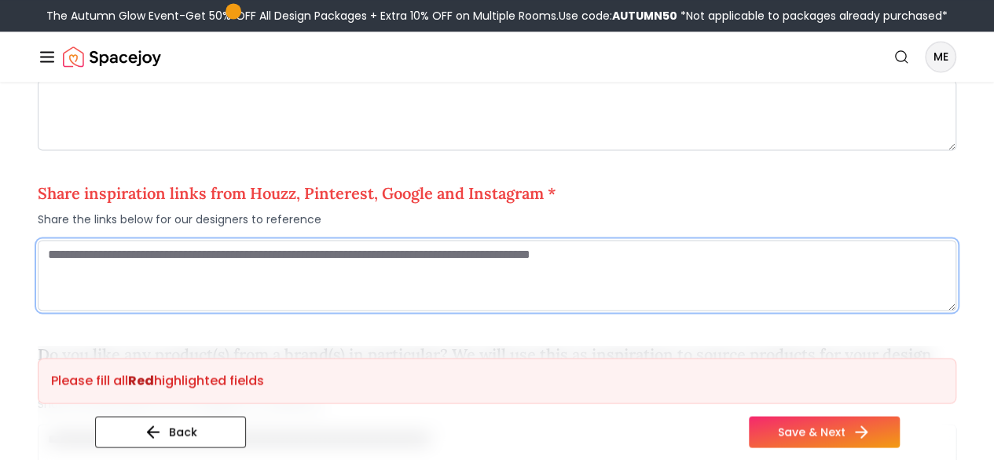
click at [461, 298] on textarea at bounding box center [497, 275] width 919 height 71
